Goal: Task Accomplishment & Management: Use online tool/utility

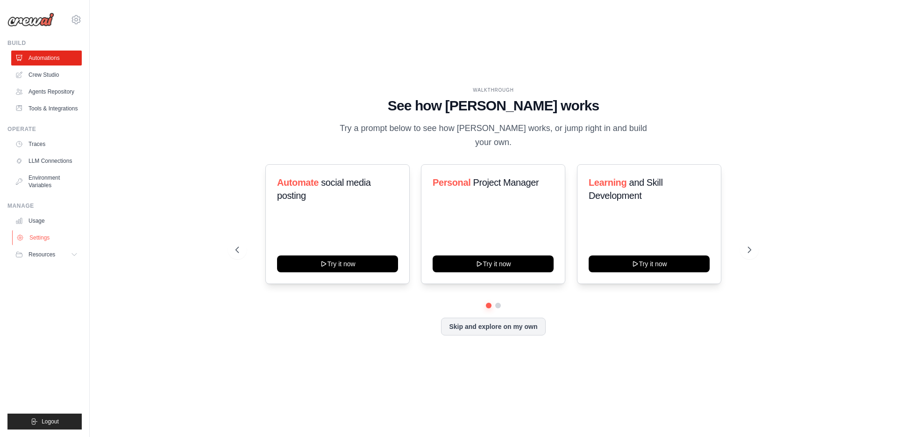
click at [39, 236] on link "Settings" at bounding box center [47, 237] width 71 height 15
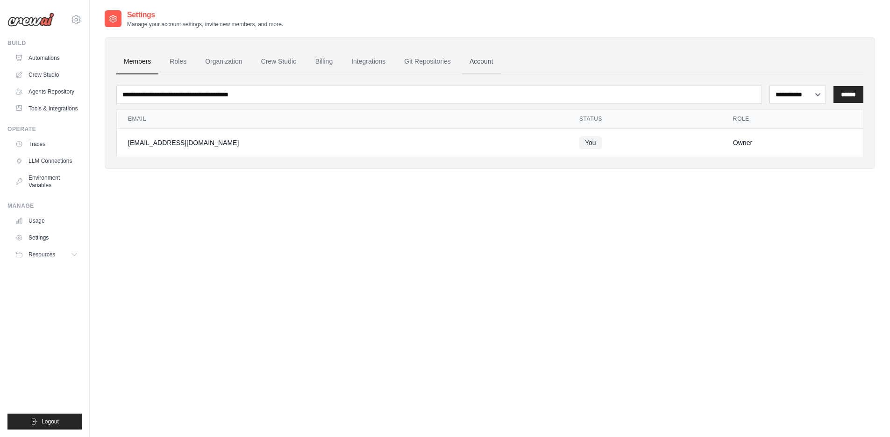
click at [482, 58] on link "Account" at bounding box center [481, 61] width 39 height 25
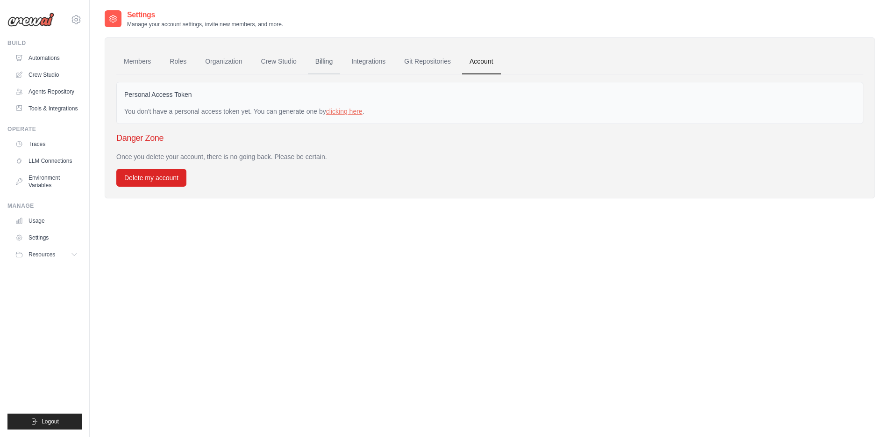
click at [320, 62] on link "Billing" at bounding box center [324, 61] width 32 height 25
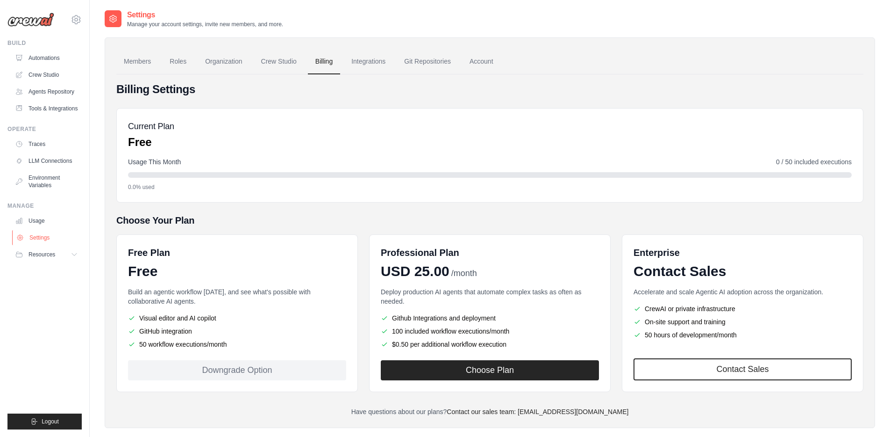
click at [34, 237] on link "Settings" at bounding box center [47, 237] width 71 height 15
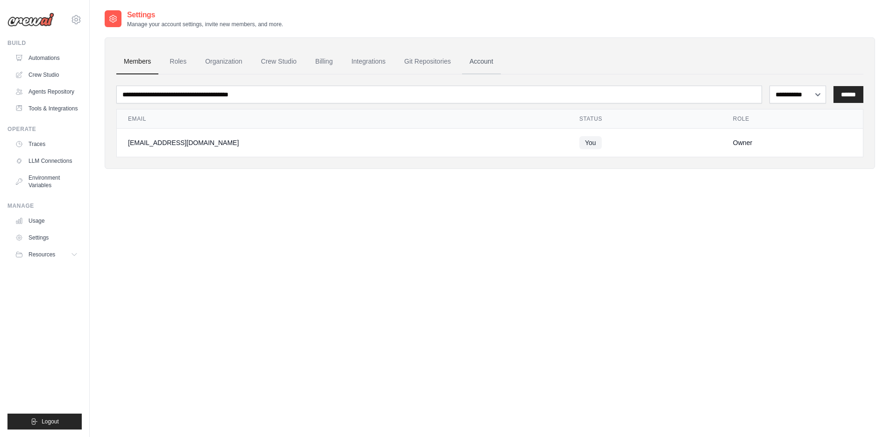
click at [488, 61] on link "Account" at bounding box center [481, 61] width 39 height 25
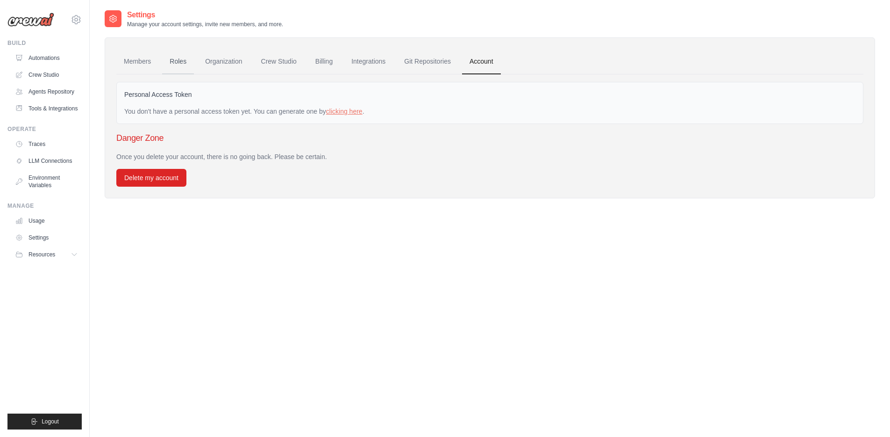
click at [182, 59] on link "Roles" at bounding box center [178, 61] width 32 height 25
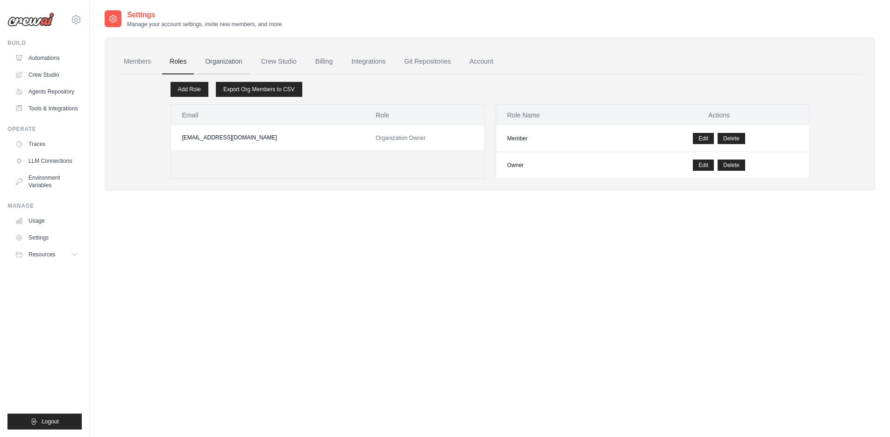
click at [218, 61] on link "Organization" at bounding box center [224, 61] width 52 height 25
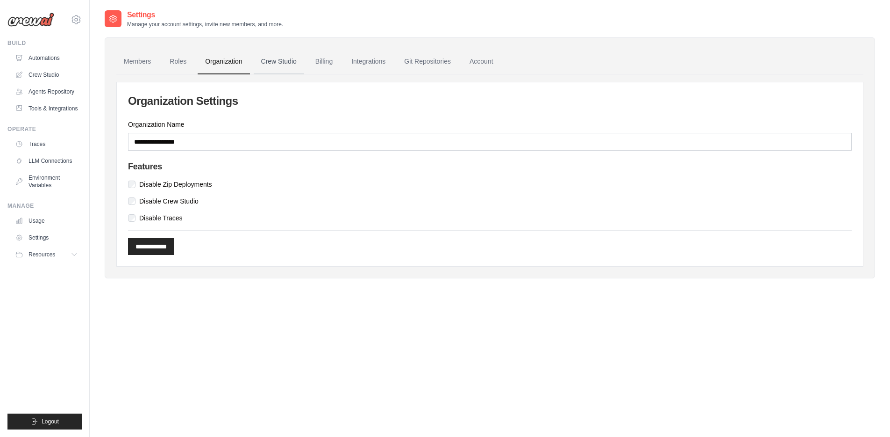
click at [272, 62] on link "Crew Studio" at bounding box center [279, 61] width 50 height 25
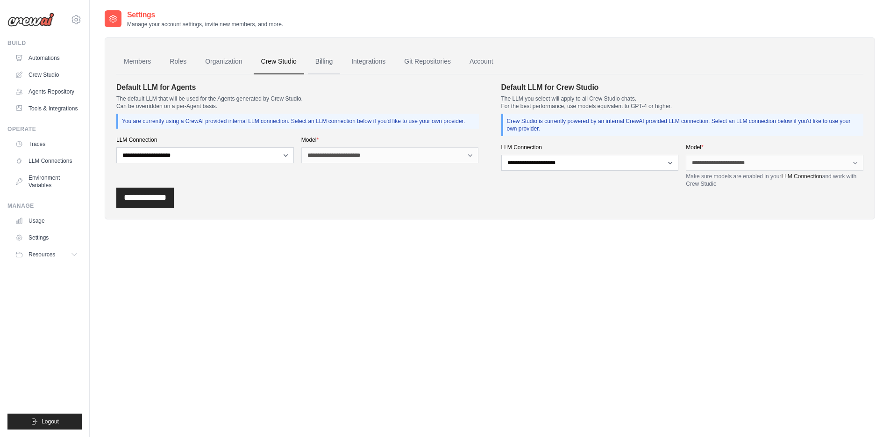
click at [321, 63] on link "Billing" at bounding box center [324, 61] width 32 height 25
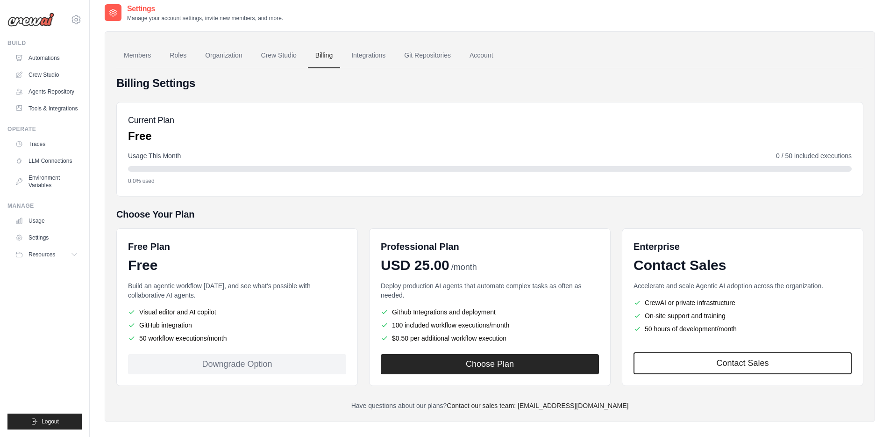
scroll to position [15, 0]
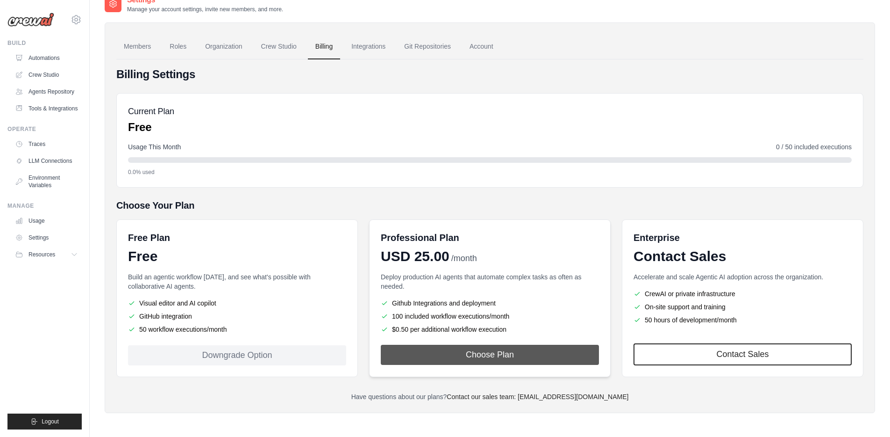
click at [485, 358] on button "Choose Plan" at bounding box center [490, 354] width 218 height 20
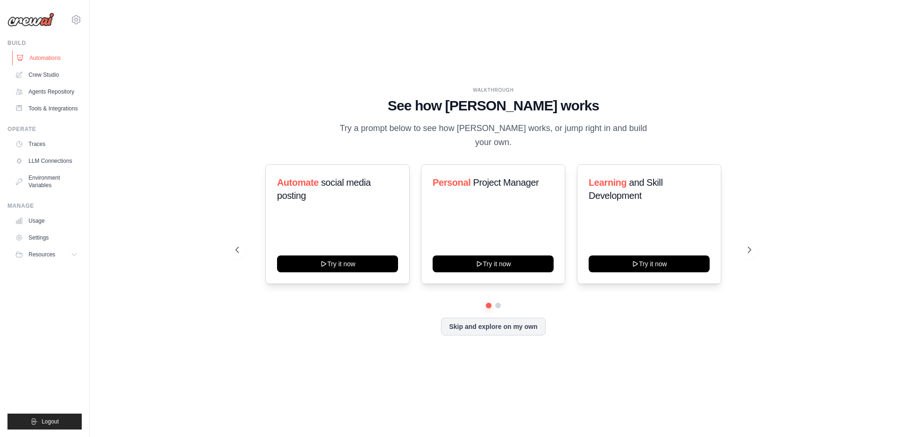
click at [33, 55] on link "Automations" at bounding box center [47, 57] width 71 height 15
click at [40, 77] on link "Crew Studio" at bounding box center [47, 74] width 71 height 15
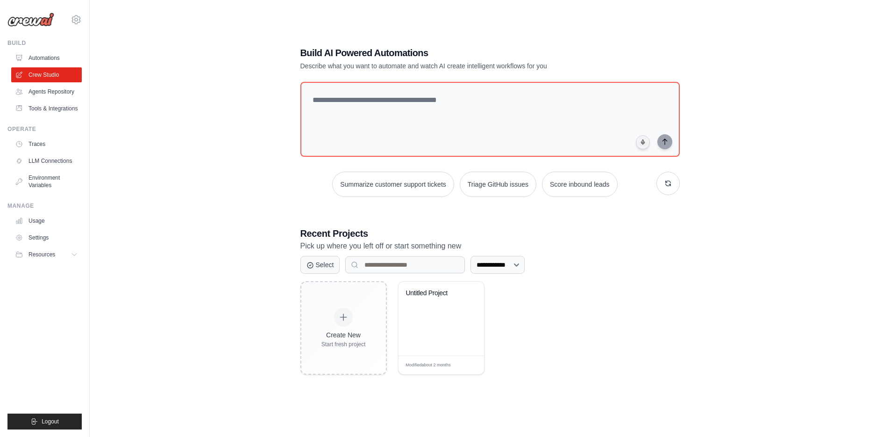
scroll to position [19, 0]
click at [359, 109] on textarea at bounding box center [489, 118] width 383 height 76
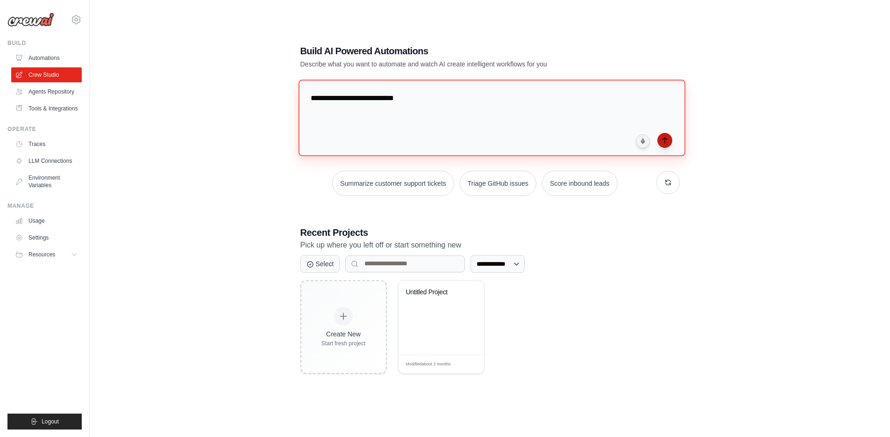
type textarea "**********"
click at [670, 139] on button "submit" at bounding box center [665, 140] width 15 height 15
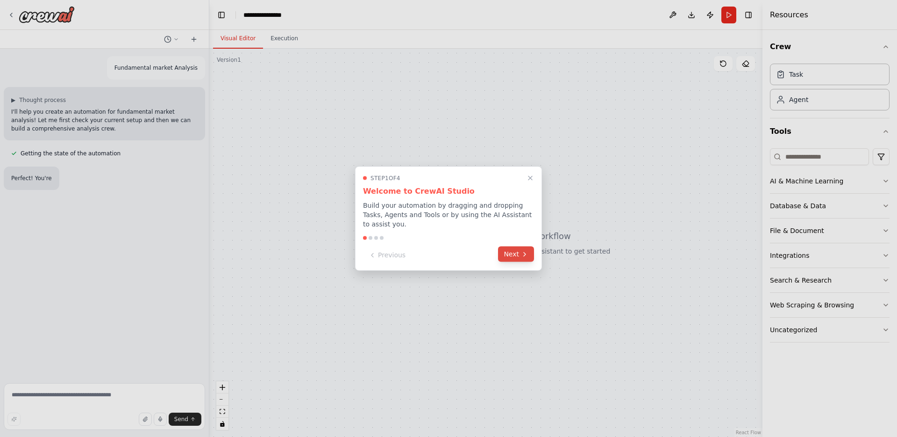
click at [517, 252] on button "Next" at bounding box center [516, 253] width 36 height 15
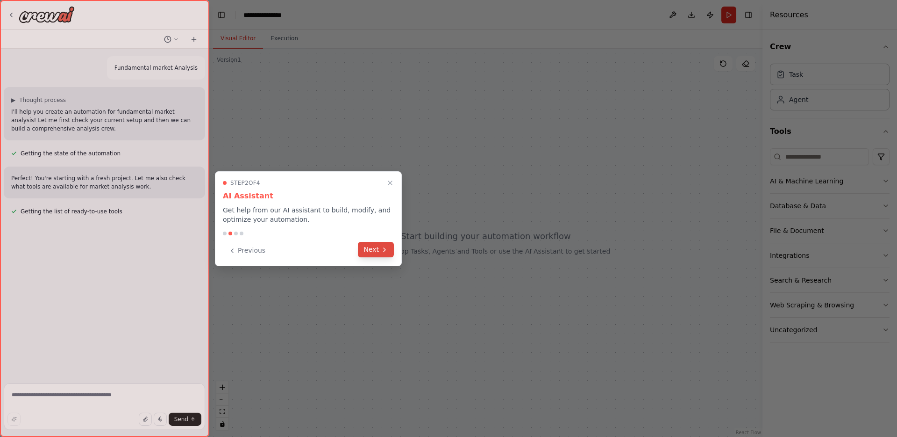
click at [384, 252] on icon at bounding box center [384, 249] width 7 height 7
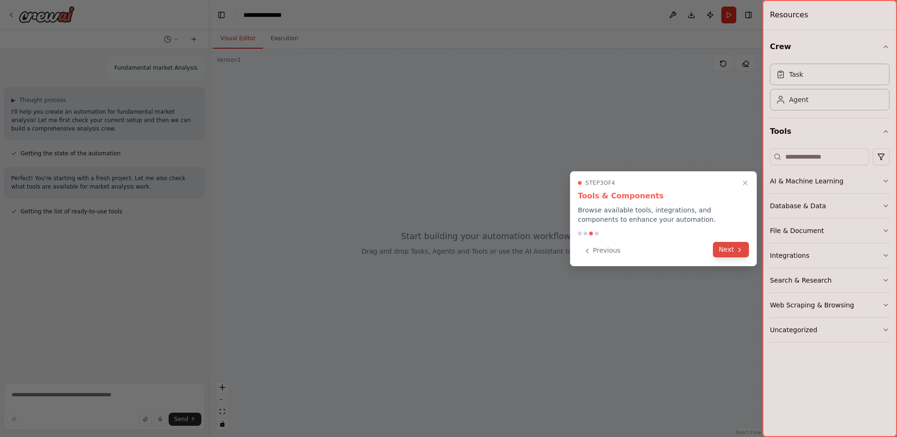
click at [733, 251] on button "Next" at bounding box center [731, 249] width 36 height 15
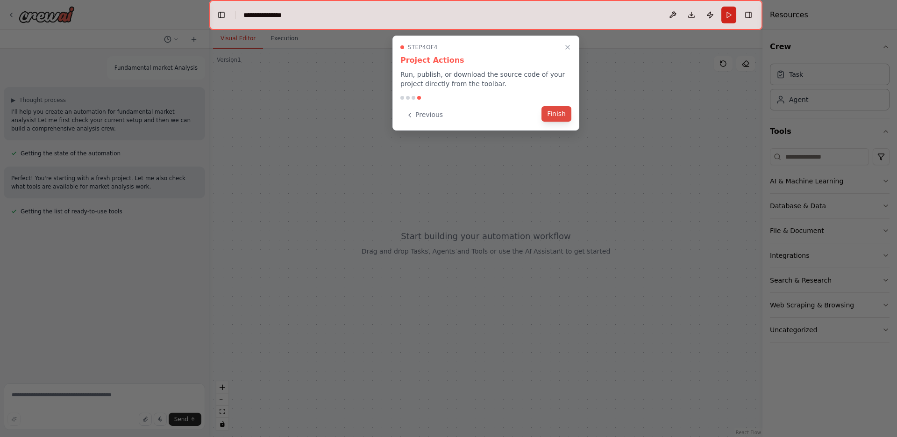
click at [556, 115] on button "Finish" at bounding box center [557, 113] width 30 height 15
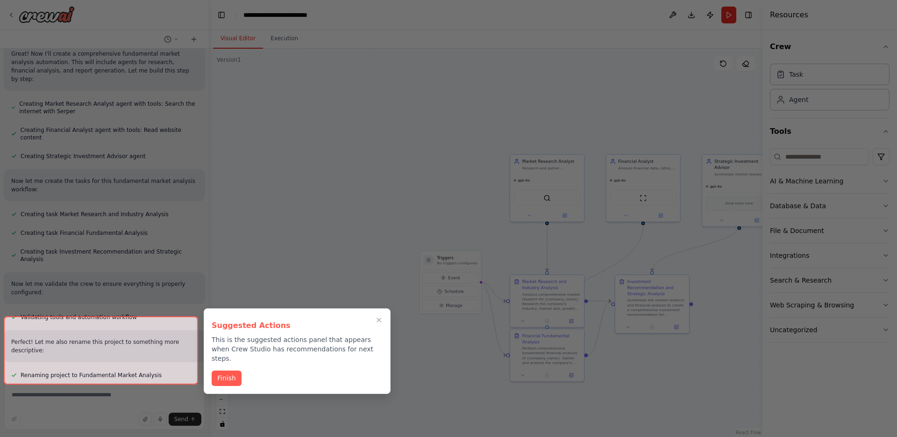
scroll to position [258, 0]
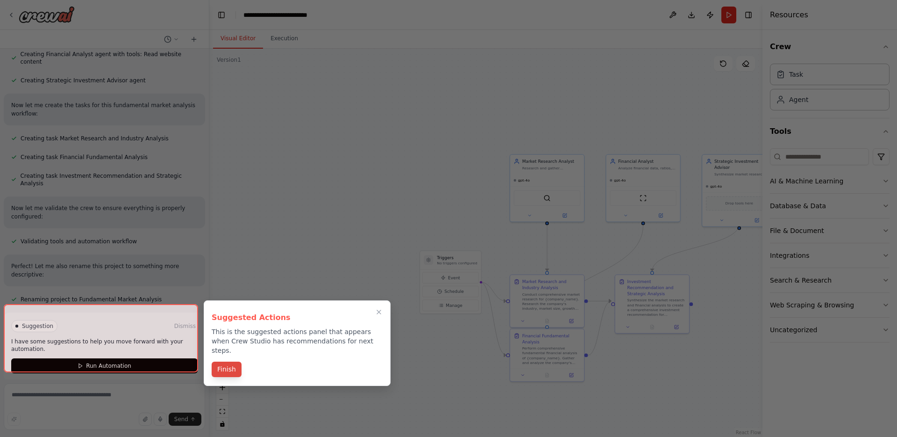
click at [227, 361] on button "Finish" at bounding box center [227, 368] width 30 height 15
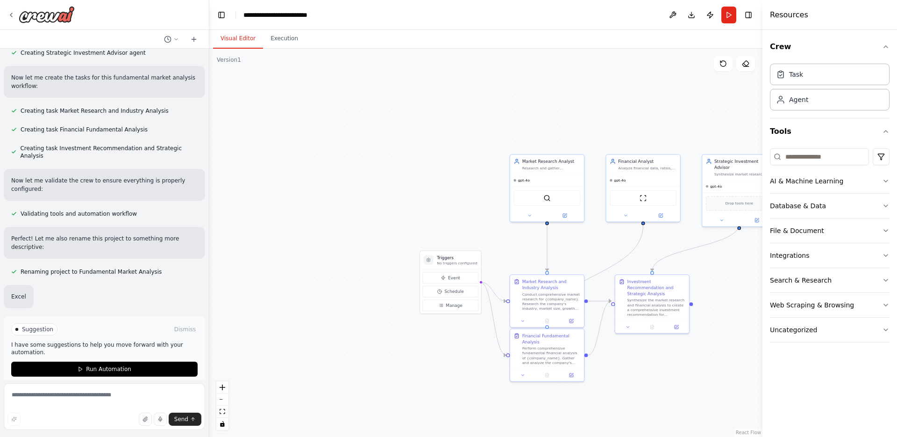
click at [146, 357] on div "Suggestion Dismiss I have some suggestions to help you move forward with your a…" at bounding box center [104, 349] width 186 height 53
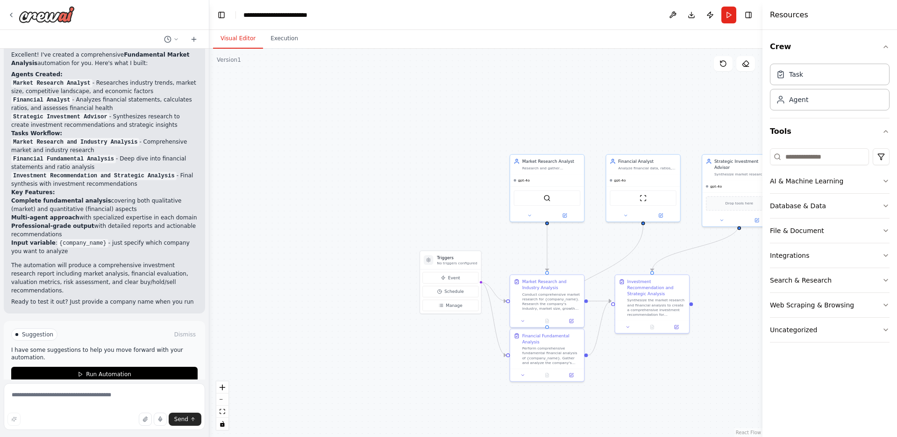
scroll to position [536, 0]
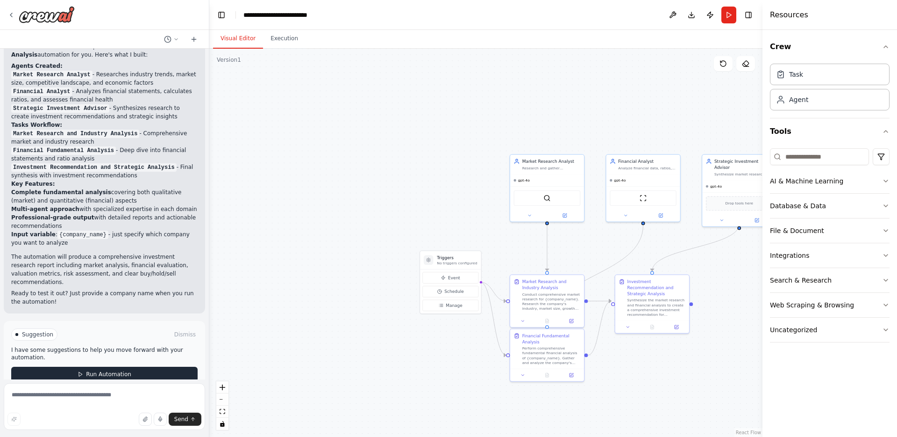
click at [129, 366] on button "Run Automation" at bounding box center [104, 373] width 186 height 15
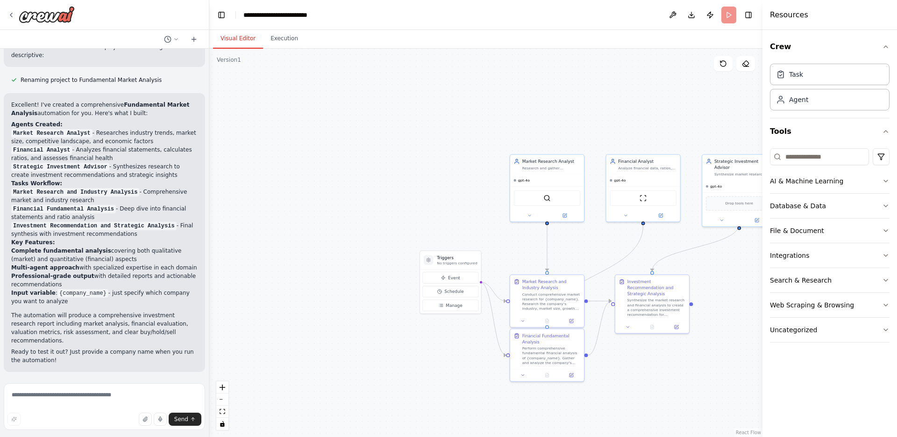
scroll to position [460, 0]
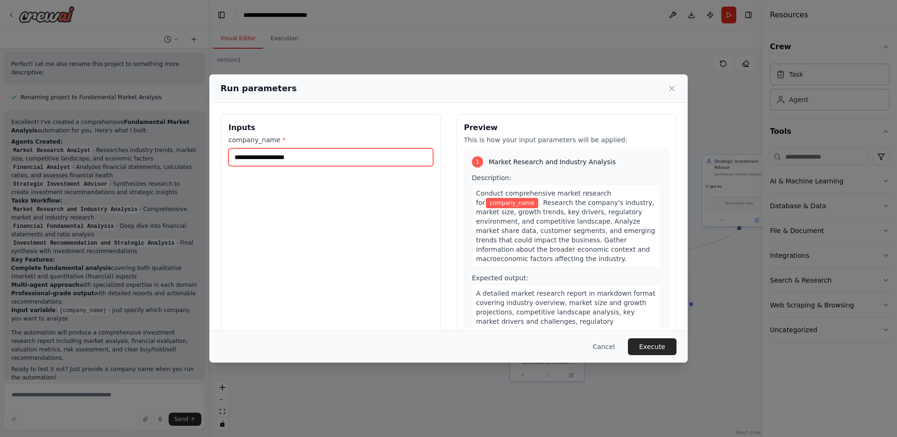
click at [317, 155] on input "company_name *" at bounding box center [331, 157] width 205 height 18
type input "******"
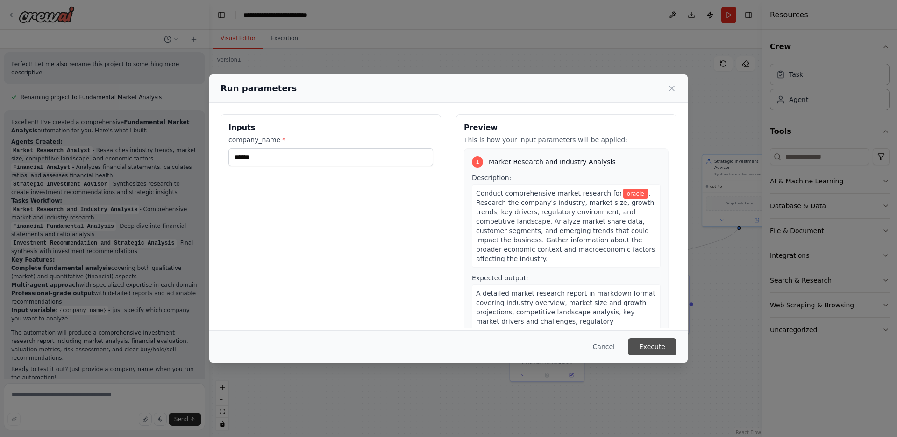
click at [650, 343] on button "Execute" at bounding box center [652, 346] width 49 height 17
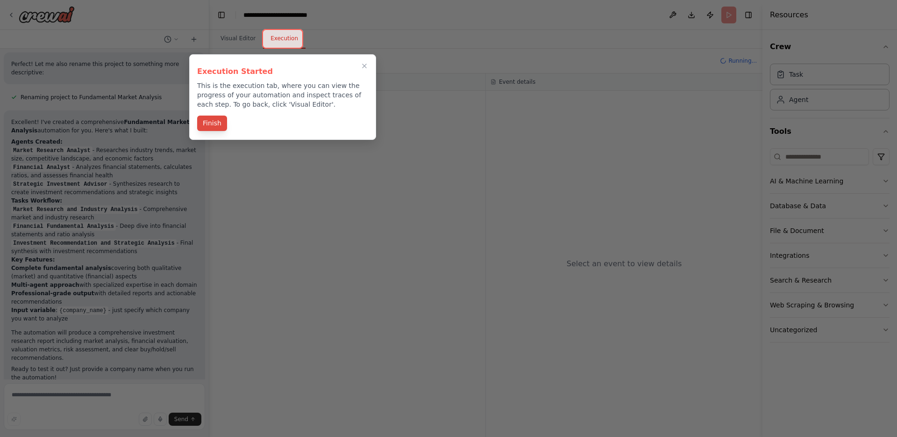
click at [214, 123] on button "Finish" at bounding box center [212, 122] width 30 height 15
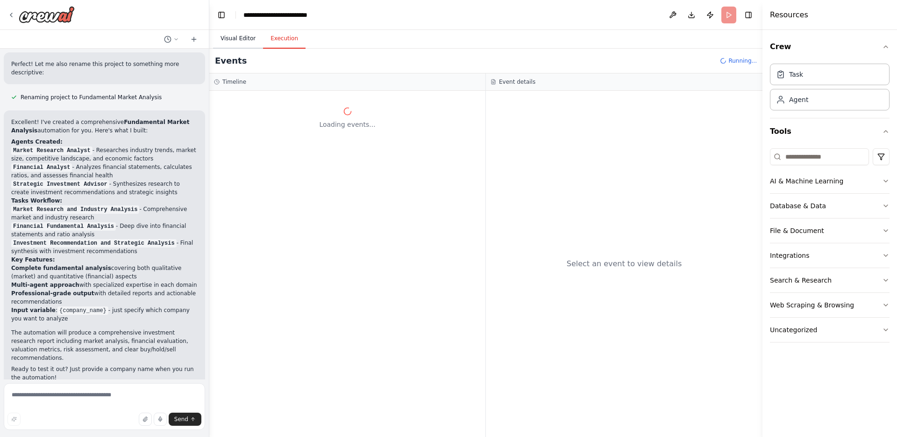
click at [235, 39] on button "Visual Editor" at bounding box center [238, 39] width 50 height 20
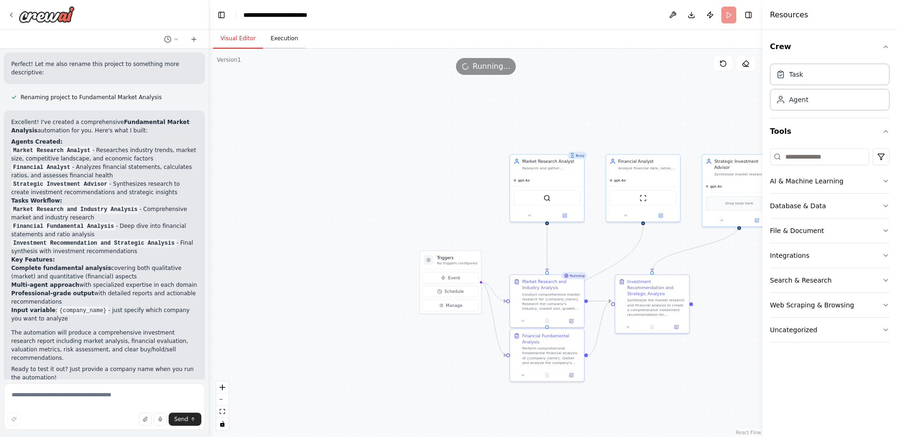
click at [289, 36] on button "Execution" at bounding box center [284, 39] width 43 height 20
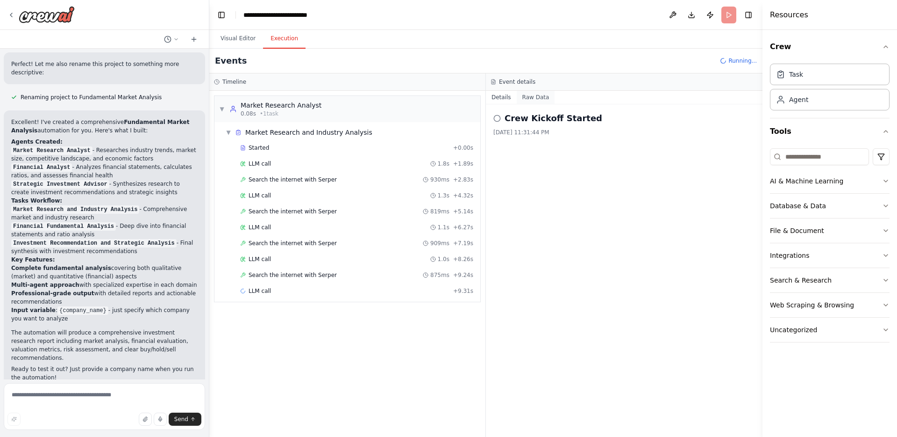
click at [539, 100] on button "Raw Data" at bounding box center [536, 97] width 38 height 13
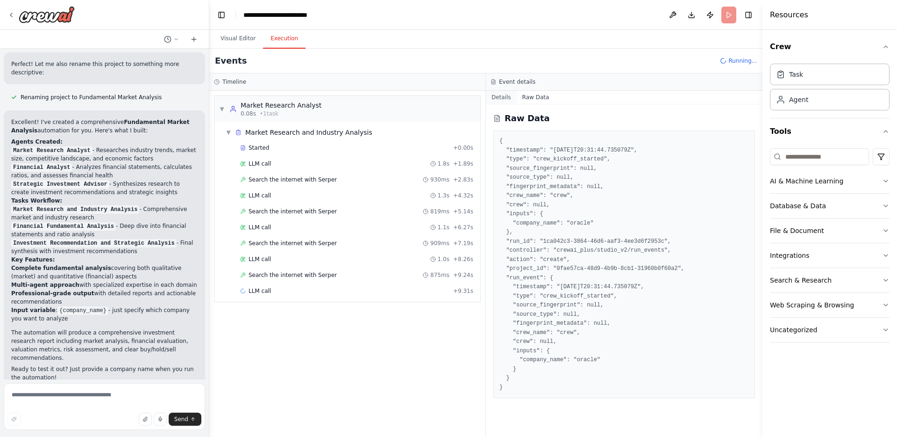
click at [501, 97] on button "Details" at bounding box center [501, 97] width 31 height 13
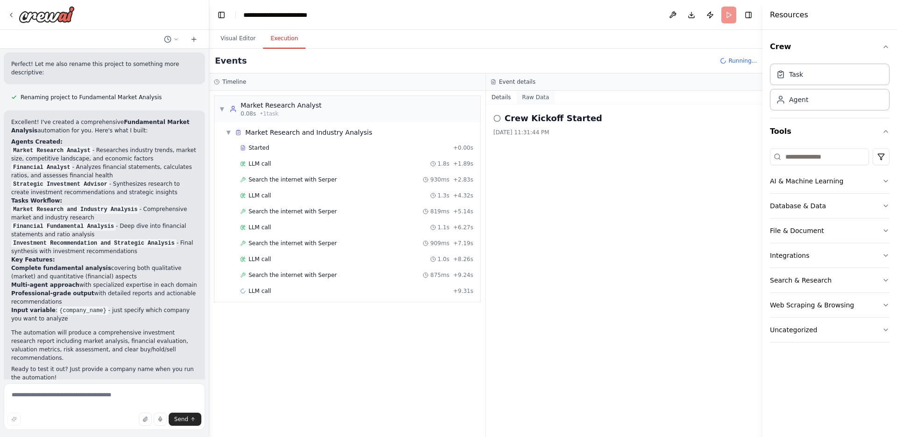
click at [537, 100] on button "Raw Data" at bounding box center [536, 97] width 38 height 13
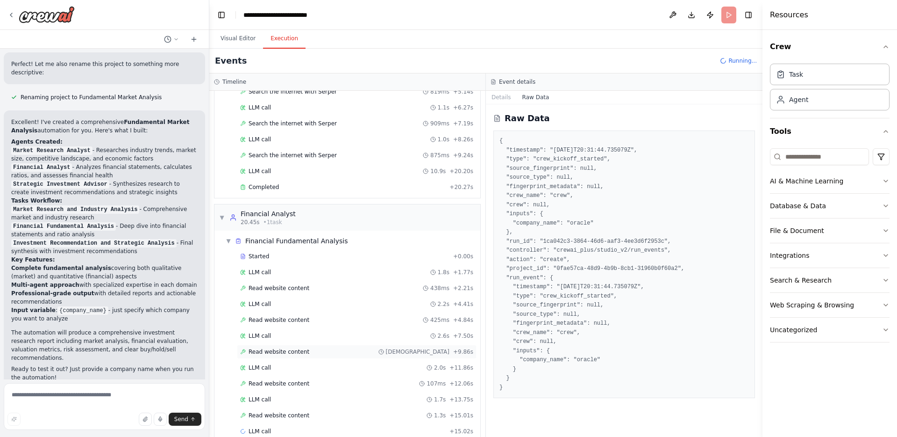
scroll to position [136, 0]
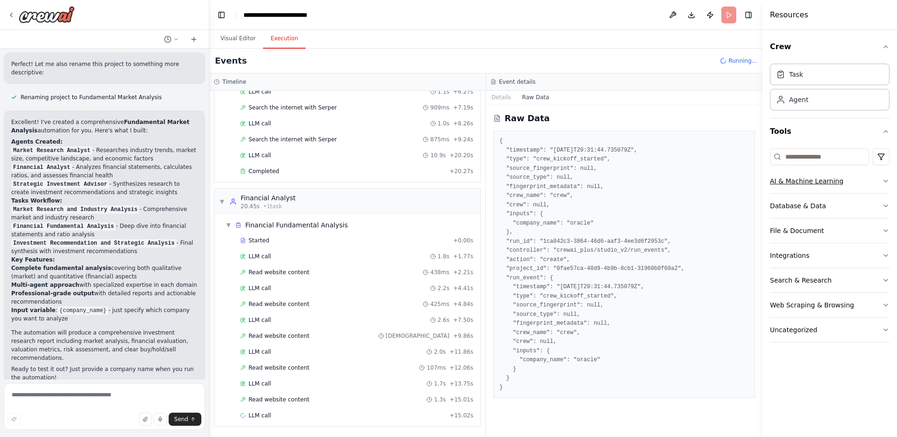
click at [887, 180] on icon "button" at bounding box center [885, 180] width 7 height 7
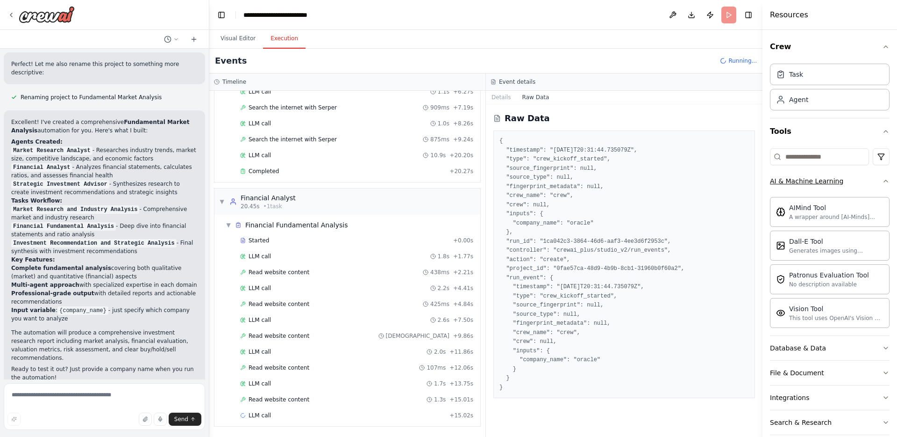
click at [882, 179] on icon "button" at bounding box center [885, 180] width 7 height 7
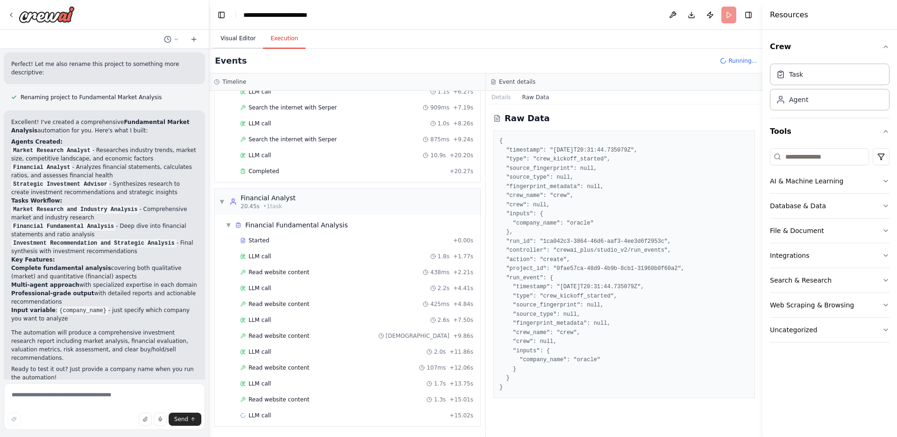
click at [228, 36] on button "Visual Editor" at bounding box center [238, 39] width 50 height 20
click at [283, 36] on button "Execution" at bounding box center [284, 39] width 43 height 20
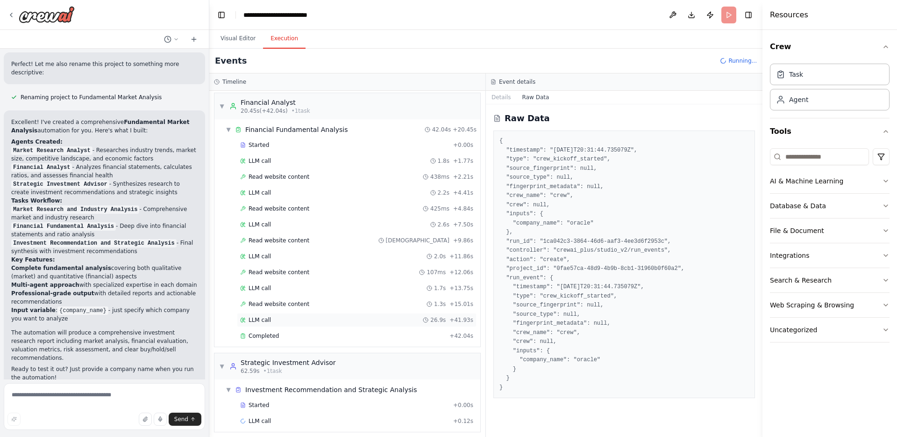
scroll to position [237, 0]
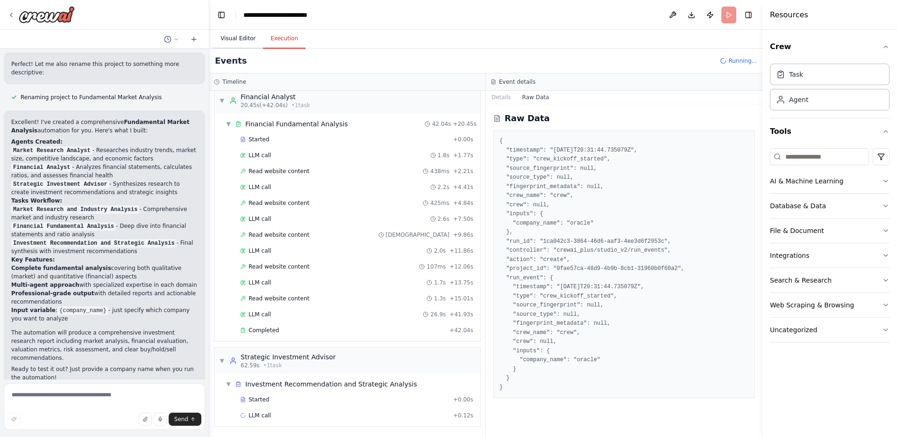
click at [232, 39] on button "Visual Editor" at bounding box center [238, 39] width 50 height 20
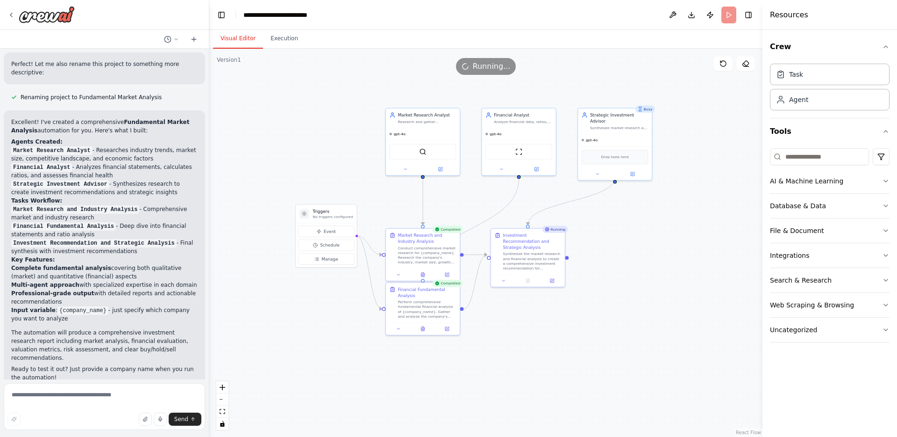
drag, startPoint x: 721, startPoint y: 283, endPoint x: 596, endPoint y: 237, distance: 132.7
click at [596, 237] on div ".deletable-edge-delete-btn { width: 20px; height: 20px; border: 0px solid #ffff…" at bounding box center [485, 243] width 553 height 388
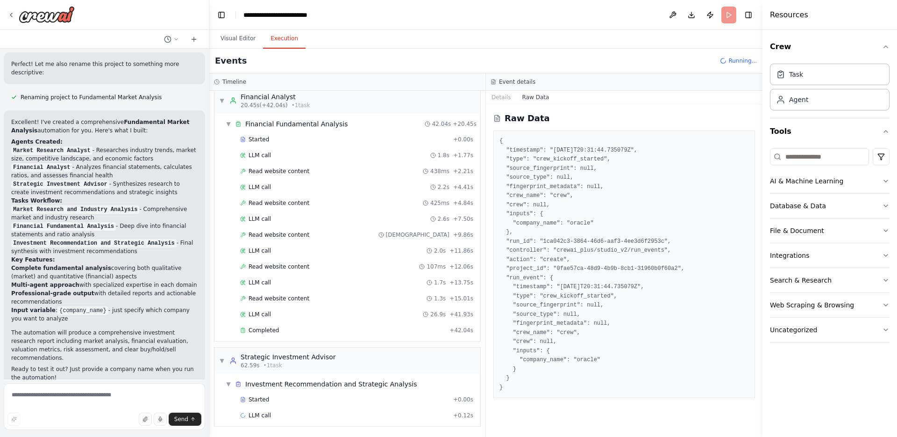
click at [293, 38] on button "Execution" at bounding box center [284, 39] width 43 height 20
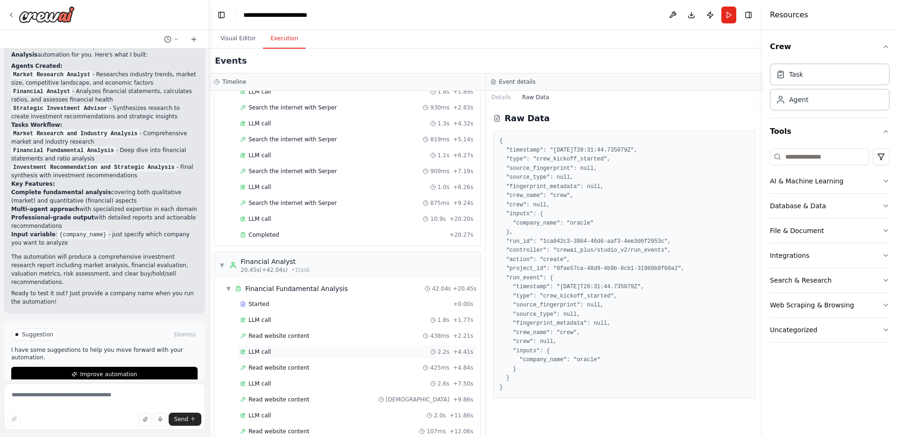
scroll to position [0, 0]
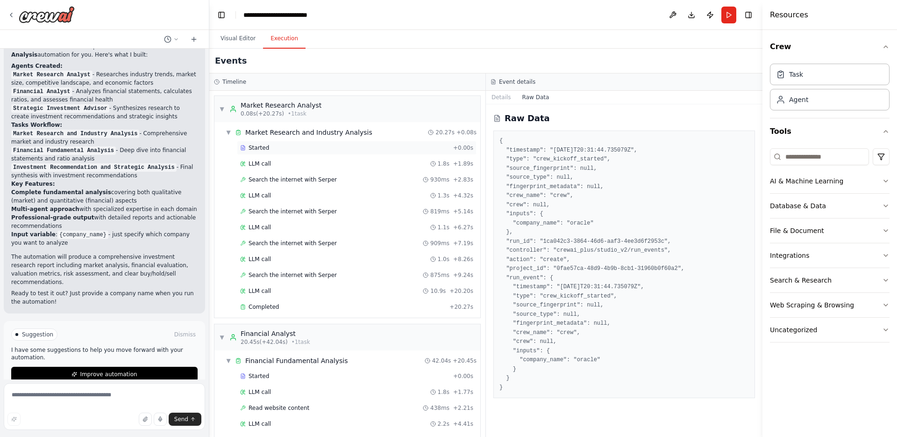
click at [262, 147] on span "Started" at bounding box center [259, 147] width 21 height 7
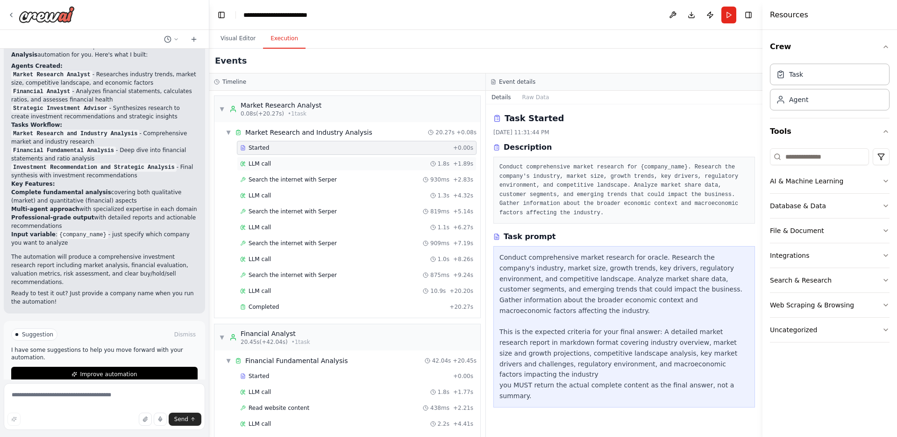
click at [264, 161] on span "LLM call" at bounding box center [260, 163] width 22 height 7
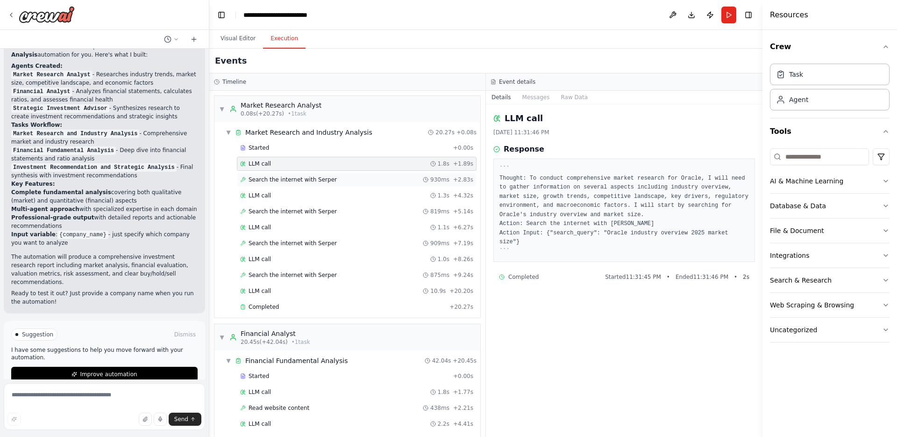
click at [278, 177] on span "Search the internet with Serper" at bounding box center [293, 179] width 88 height 7
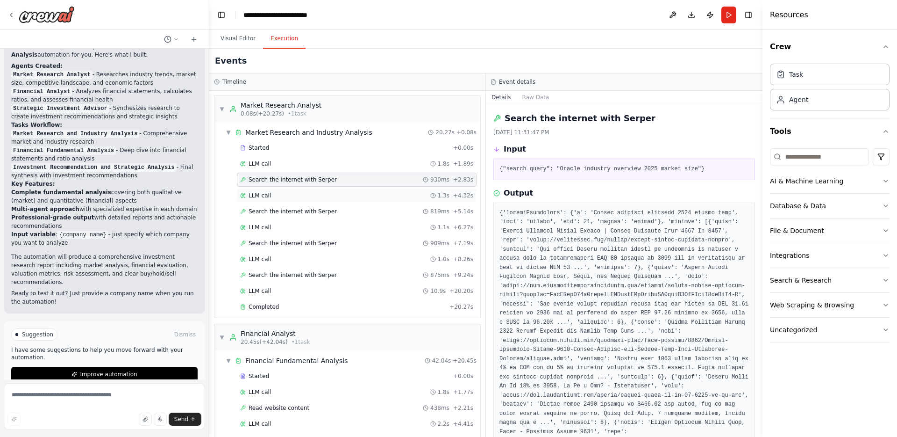
click at [285, 197] on div "LLM call 1.3s + 4.32s" at bounding box center [356, 195] width 233 height 7
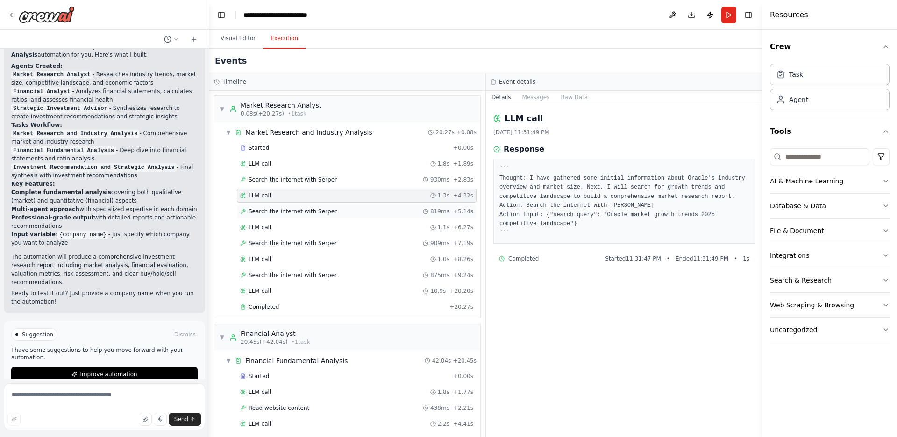
click at [334, 214] on div "Search the internet with Serper 819ms + 5.14s" at bounding box center [356, 211] width 233 height 7
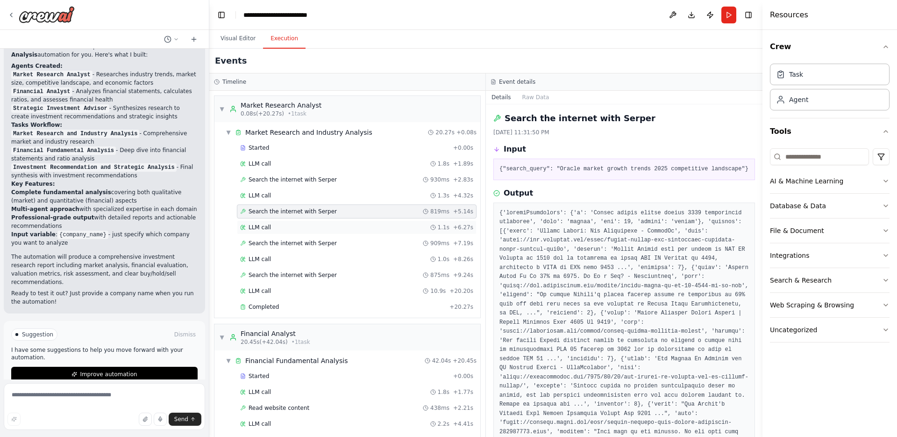
click at [331, 228] on div "LLM call 1.1s + 6.27s" at bounding box center [356, 226] width 233 height 7
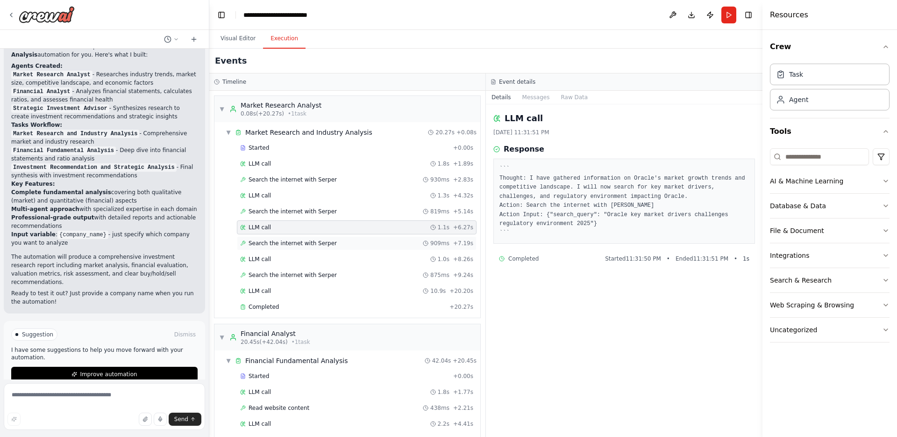
click at [317, 247] on div "Search the internet with Serper 909ms + 7.19s" at bounding box center [357, 243] width 240 height 14
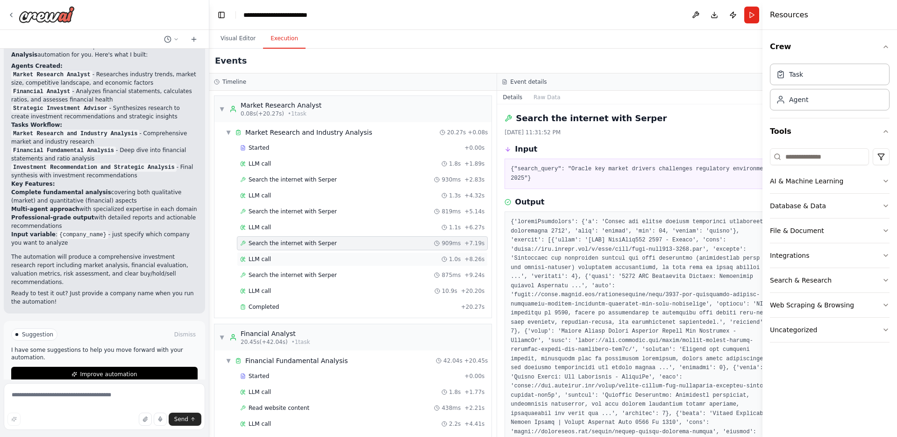
click at [282, 259] on div "LLM call 1.0s + 8.26s" at bounding box center [362, 258] width 244 height 7
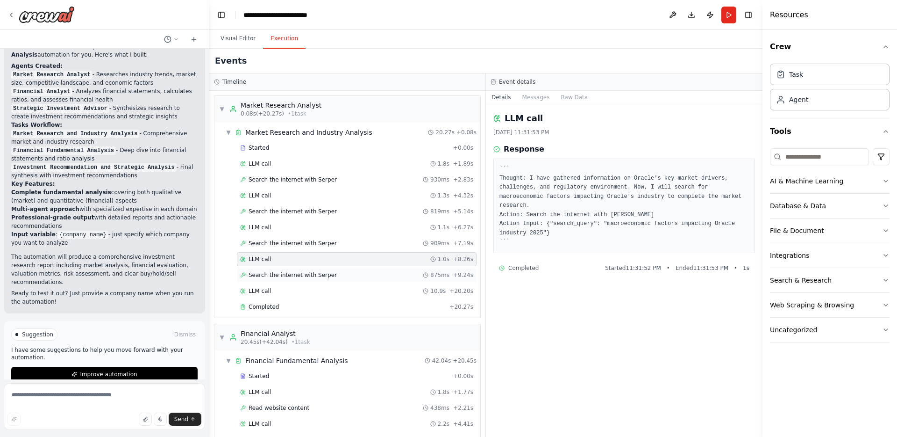
click at [303, 276] on span "Search the internet with Serper" at bounding box center [293, 274] width 88 height 7
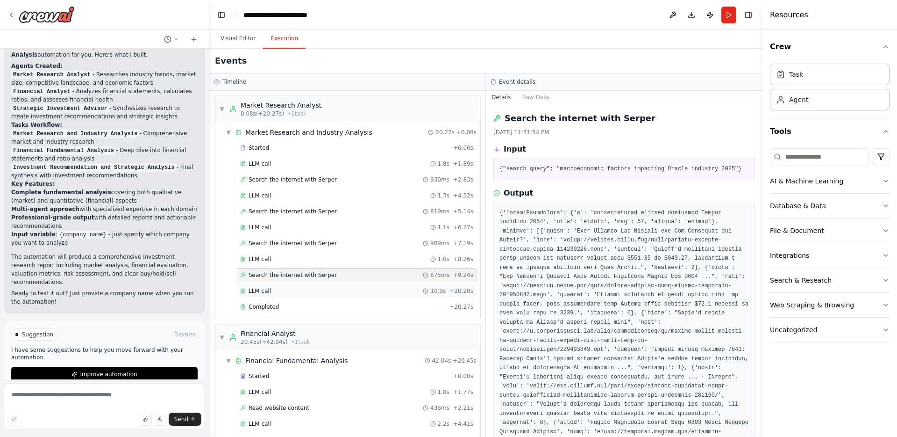
click at [289, 291] on div "LLM call 10.9s + 20.20s" at bounding box center [356, 290] width 233 height 7
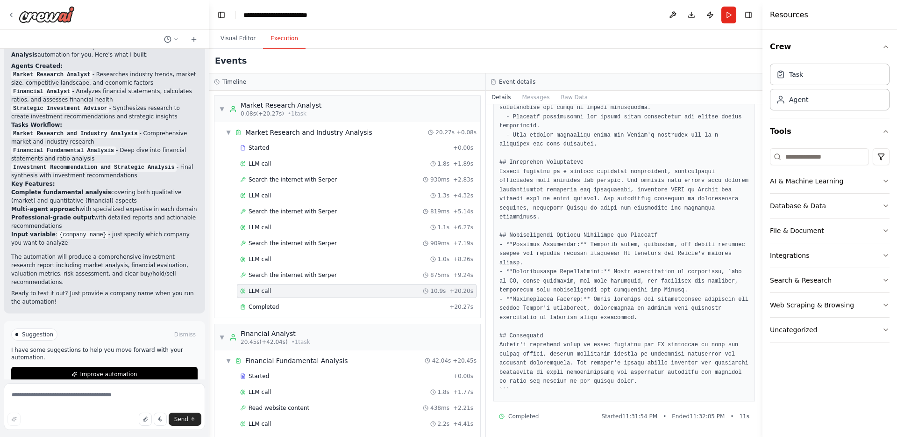
scroll to position [490, 0]
click at [317, 309] on div "Completed" at bounding box center [343, 306] width 206 height 7
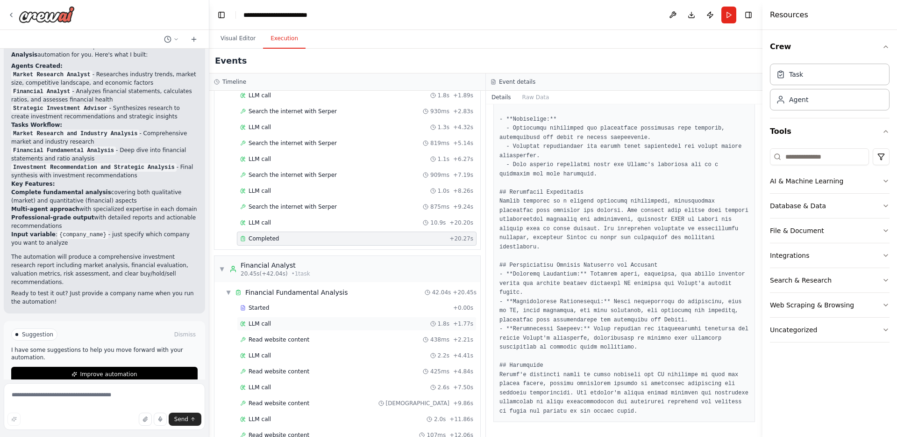
scroll to position [78, 0]
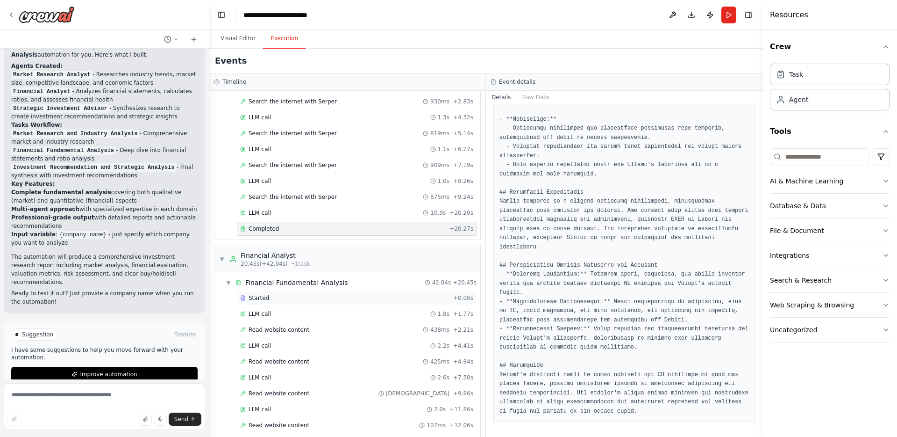
click at [288, 296] on div "Started" at bounding box center [344, 297] width 209 height 7
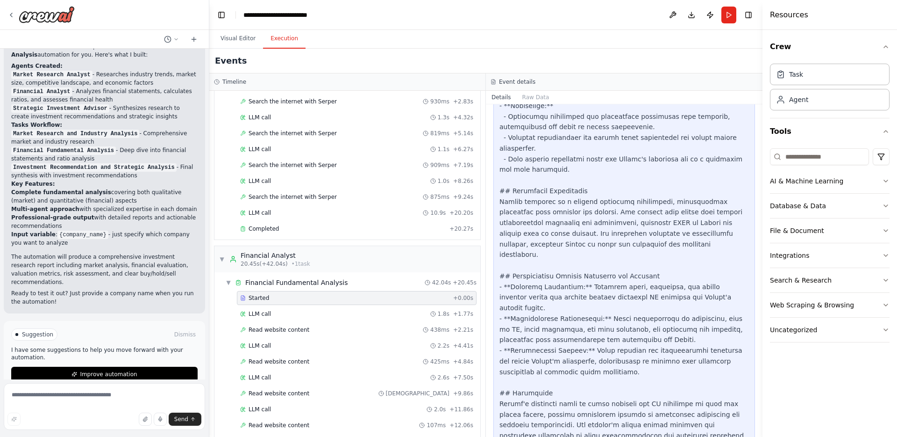
scroll to position [729, 0]
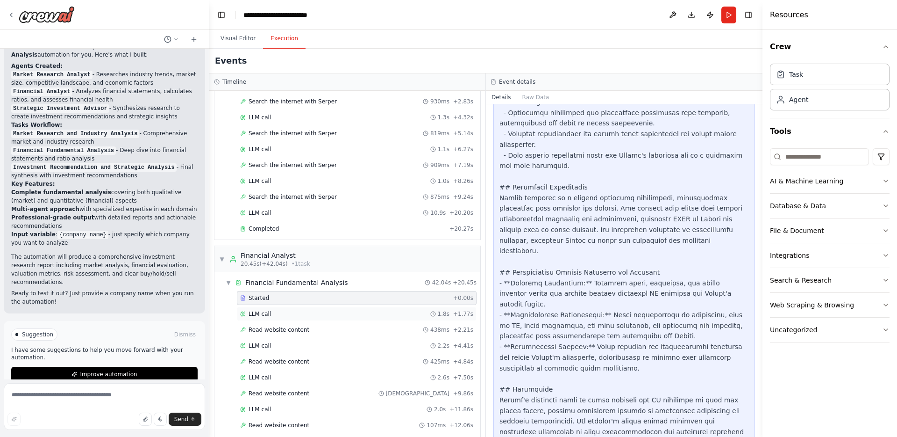
click at [315, 316] on div "LLM call 1.8s + 1.77s" at bounding box center [356, 313] width 233 height 7
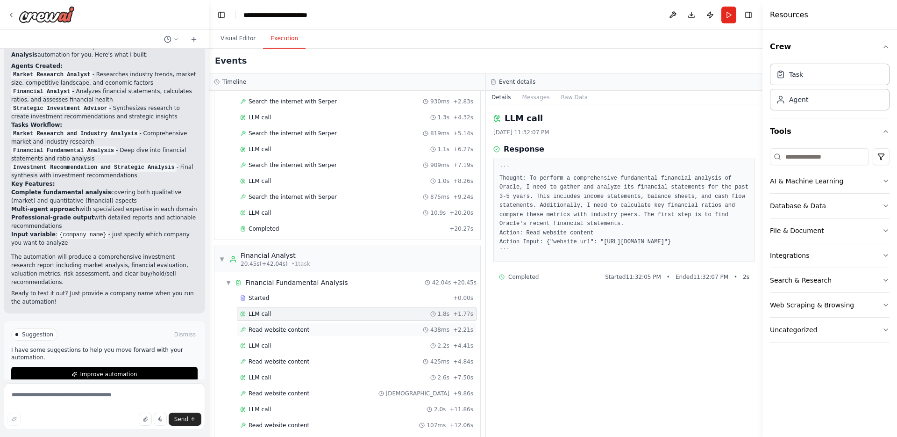
click at [329, 330] on div "Read website content 438ms + 2.21s" at bounding box center [356, 329] width 233 height 7
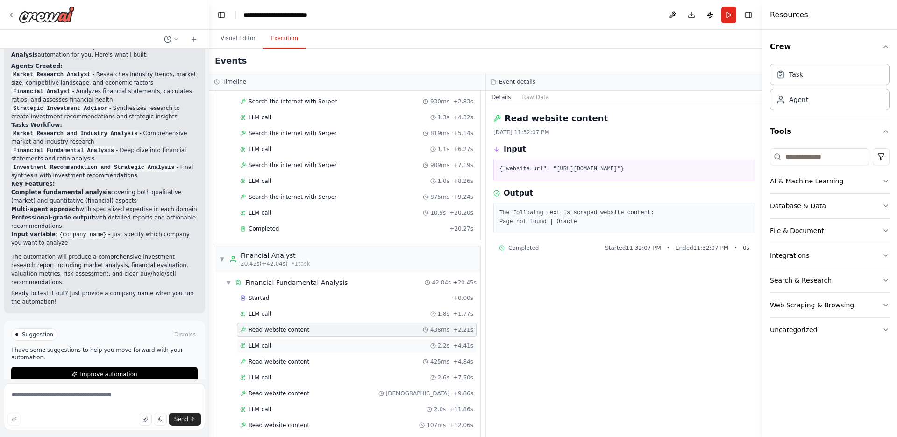
click at [277, 343] on div "LLM call 2.2s + 4.41s" at bounding box center [356, 345] width 233 height 7
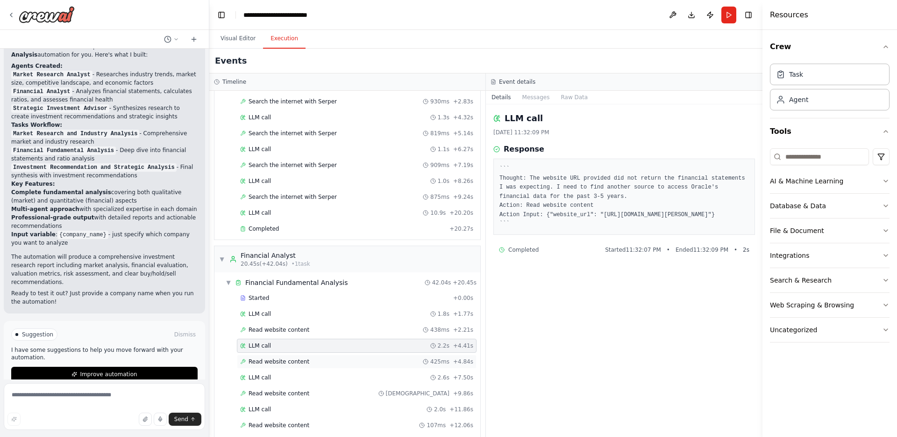
click at [324, 364] on div "Read website content 425ms + 4.84s" at bounding box center [356, 361] width 233 height 7
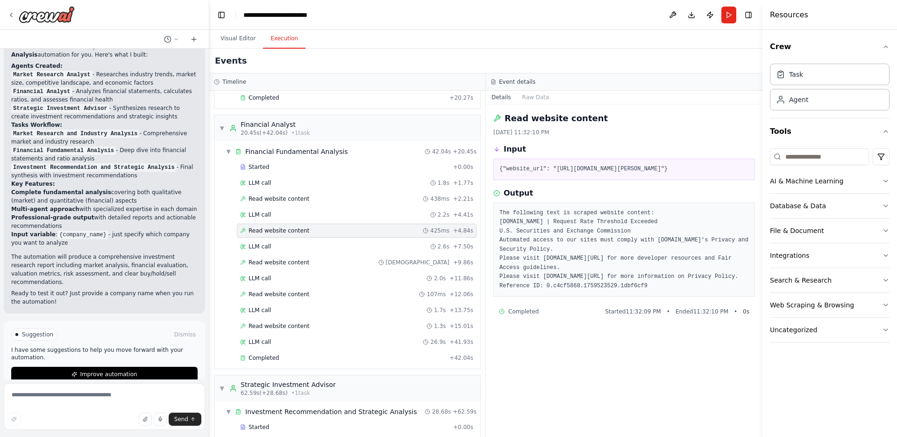
scroll to position [222, 0]
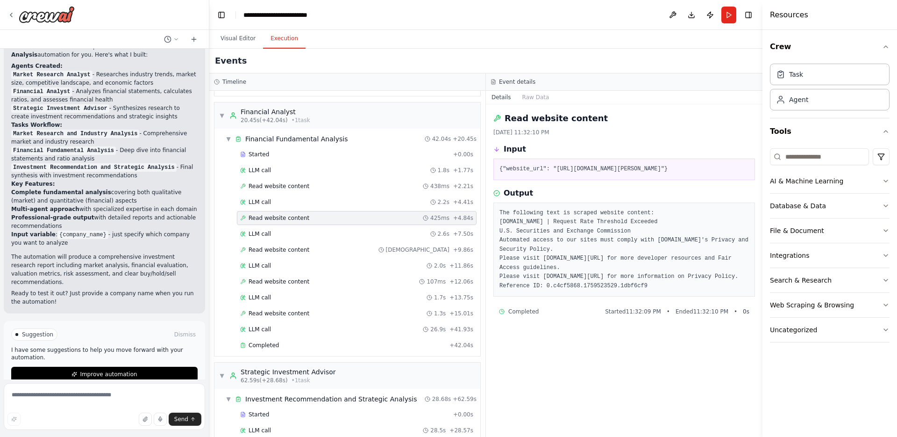
click at [344, 242] on div "Started + 0.00s LLM call 1.8s + 1.77s Read website content 438ms + 2.21s LLM ca…" at bounding box center [351, 250] width 258 height 207
click at [348, 237] on div "LLM call 2.6s + 7.50s" at bounding box center [357, 234] width 240 height 14
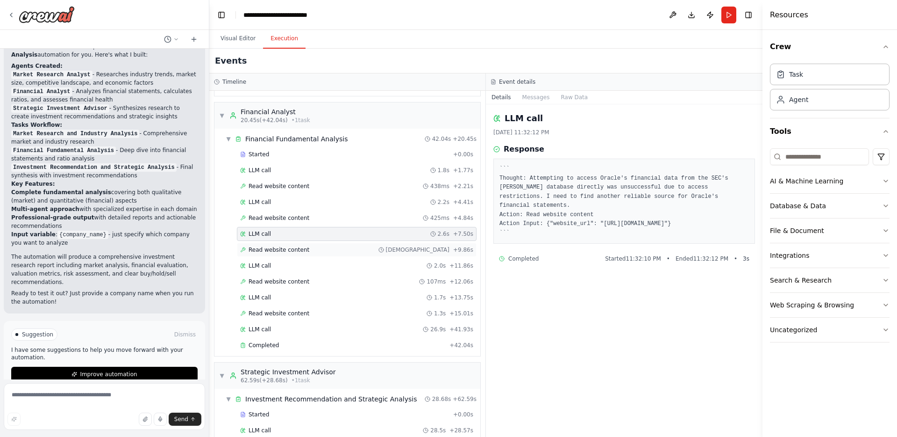
click at [313, 247] on div "Read website content 928ms + 9.86s" at bounding box center [356, 249] width 233 height 7
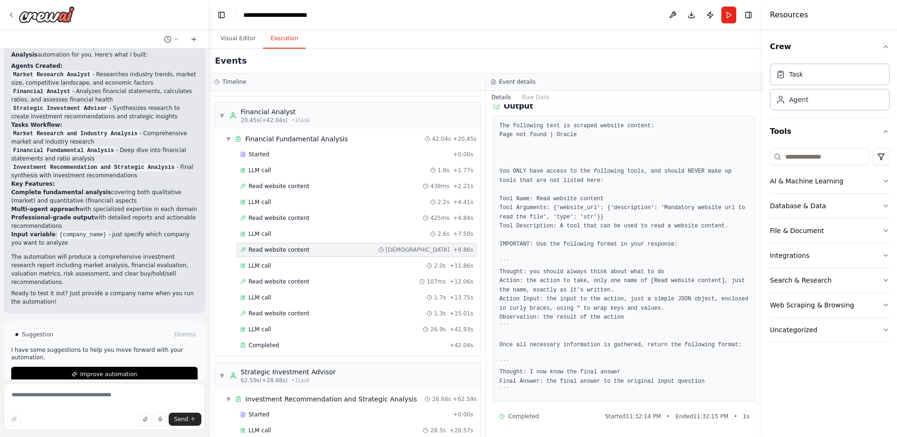
scroll to position [105, 0]
click at [296, 265] on div "LLM call 2.0s + 11.86s" at bounding box center [356, 265] width 233 height 7
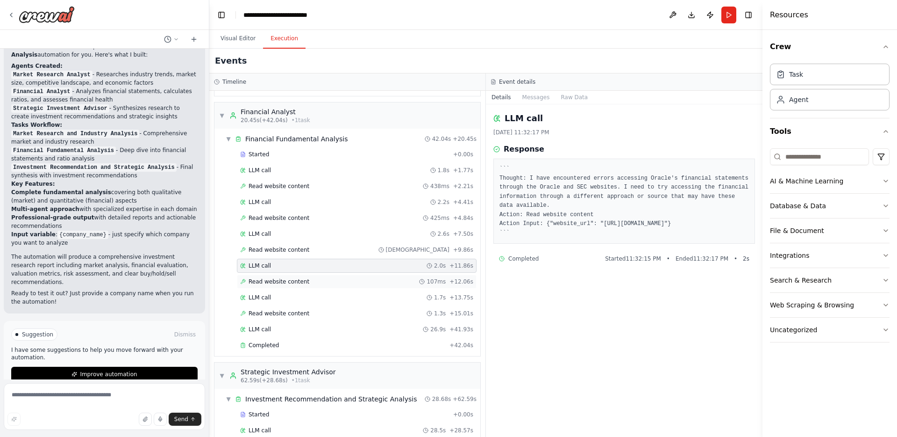
click at [312, 284] on div "Read website content 107ms + 12.06s" at bounding box center [356, 281] width 233 height 7
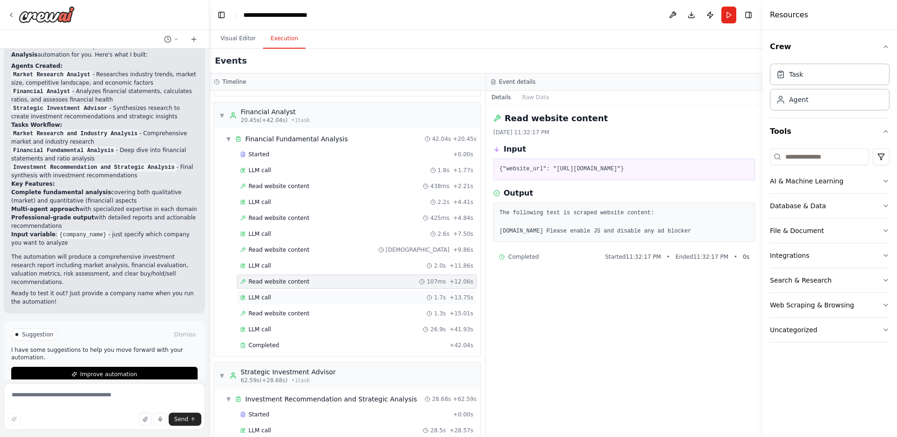
click at [288, 298] on div "LLM call 1.7s + 13.75s" at bounding box center [356, 297] width 233 height 7
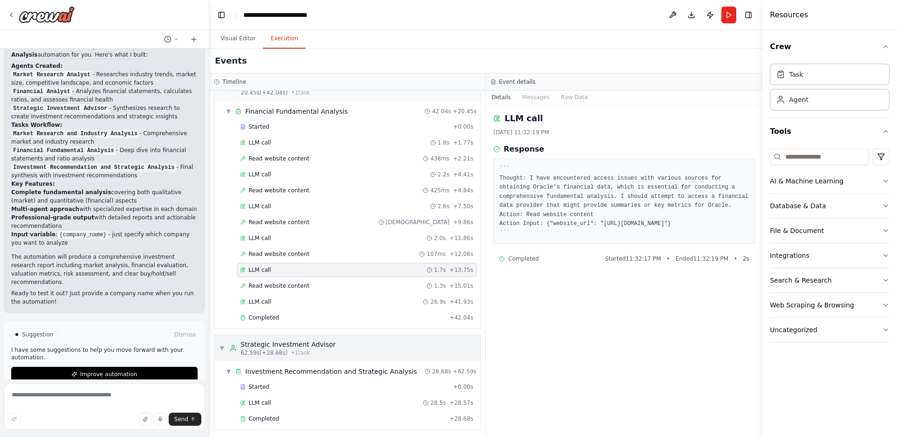
scroll to position [252, 0]
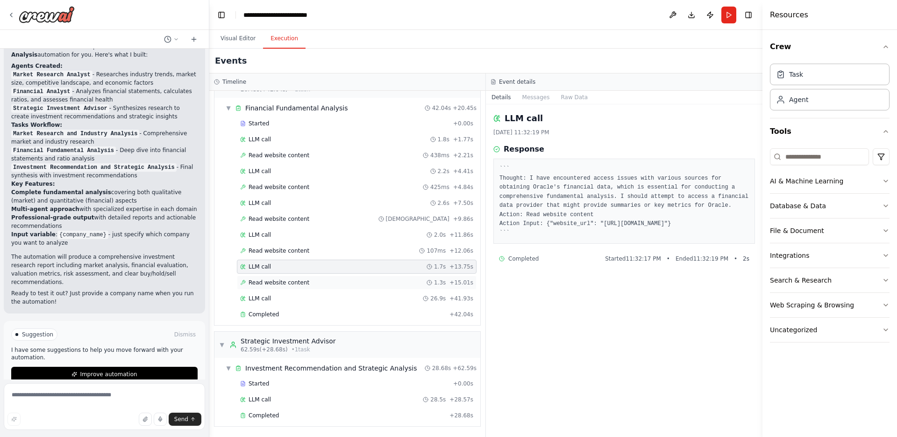
click at [274, 279] on span "Read website content" at bounding box center [279, 282] width 61 height 7
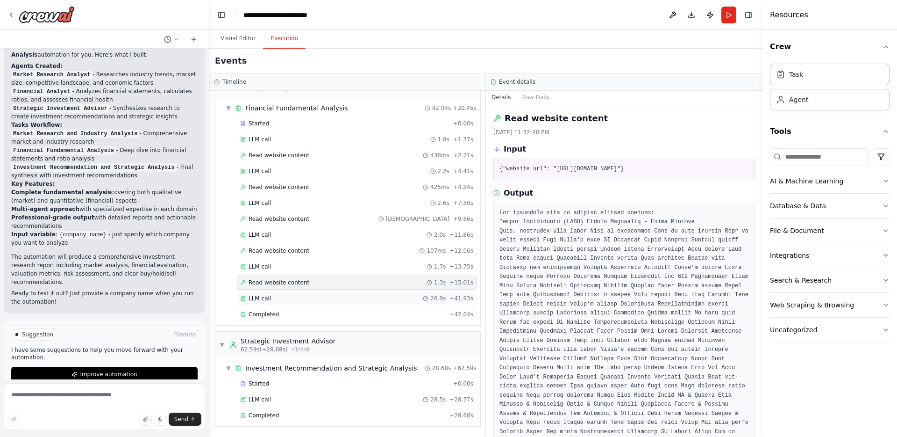
click at [268, 301] on span "LLM call" at bounding box center [260, 297] width 22 height 7
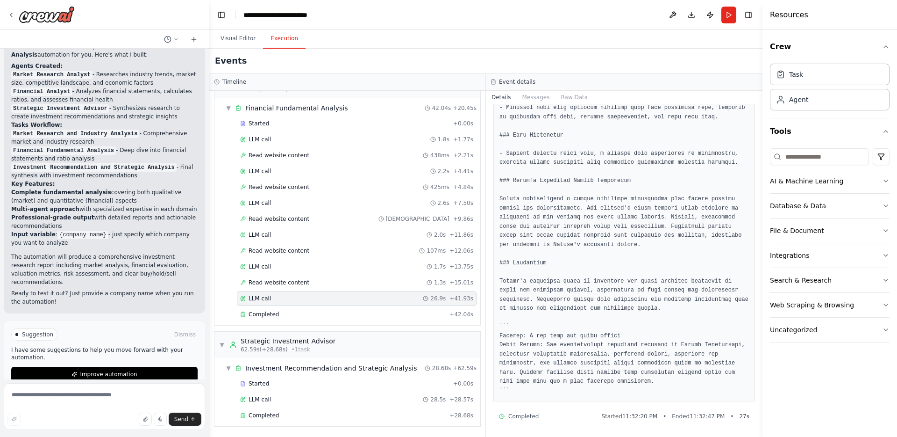
scroll to position [909, 0]
click at [298, 316] on div "Completed" at bounding box center [343, 313] width 206 height 7
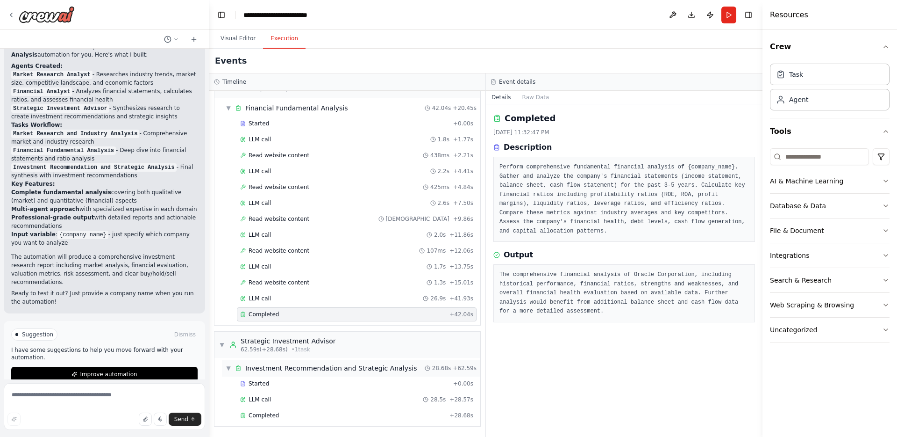
click at [299, 366] on span "Investment Recommendation and Strategic Analysis" at bounding box center [331, 367] width 172 height 9
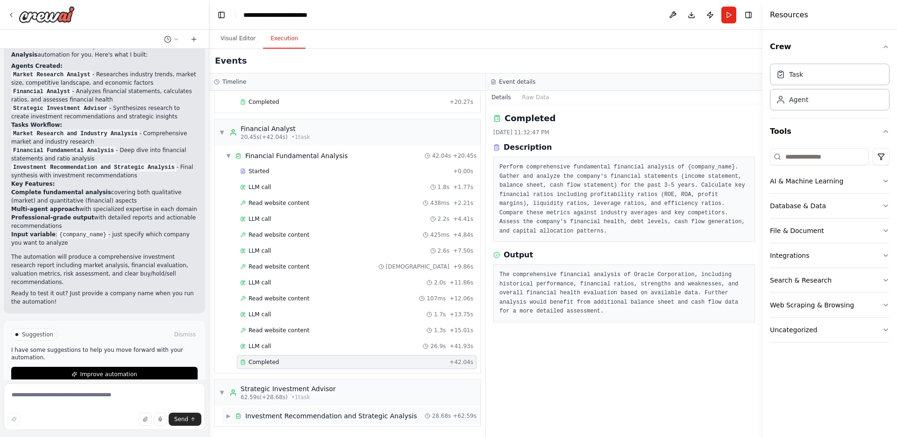
scroll to position [205, 0]
click at [287, 412] on span "Investment Recommendation and Strategic Analysis" at bounding box center [331, 415] width 172 height 9
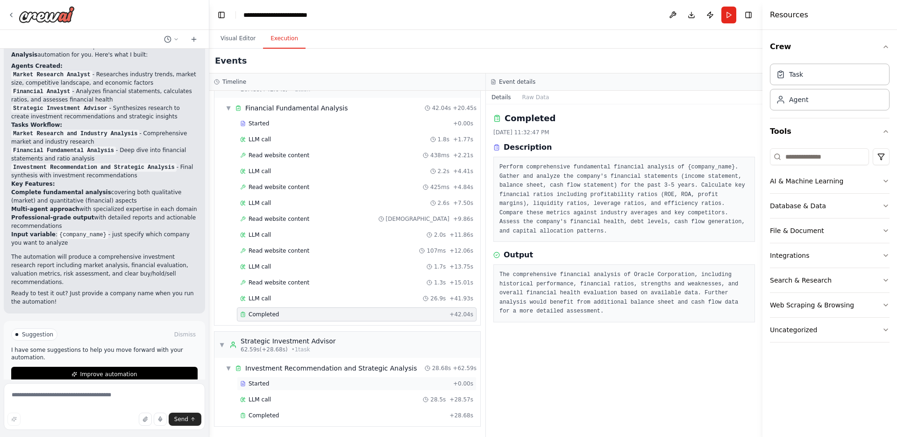
click at [287, 385] on div "Started" at bounding box center [344, 383] width 209 height 7
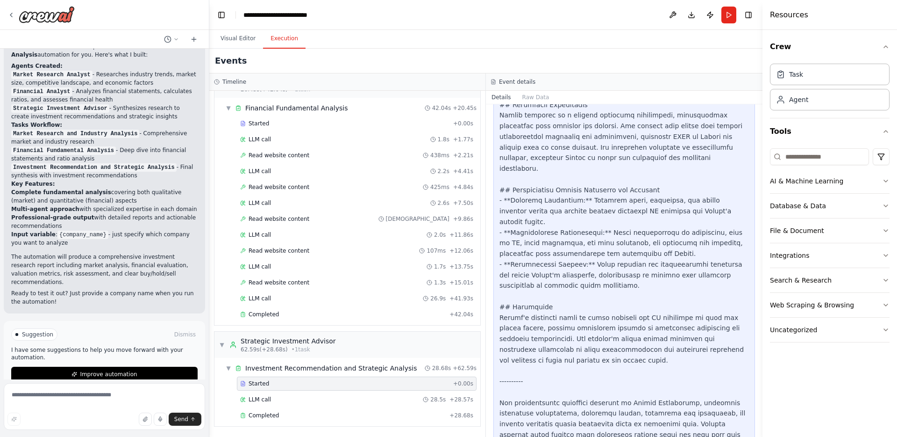
scroll to position [795, 0]
click at [354, 396] on div "LLM call 28.5s + 28.57s" at bounding box center [356, 398] width 233 height 7
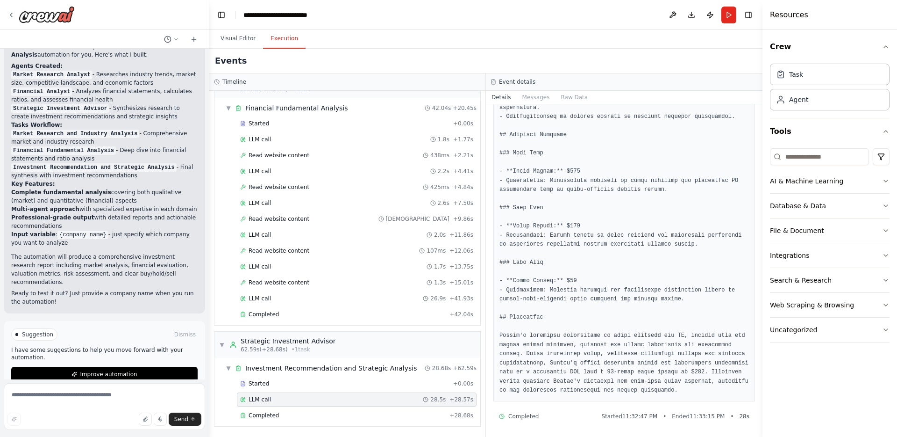
scroll to position [927, 0]
click at [299, 412] on div "Completed" at bounding box center [343, 414] width 206 height 7
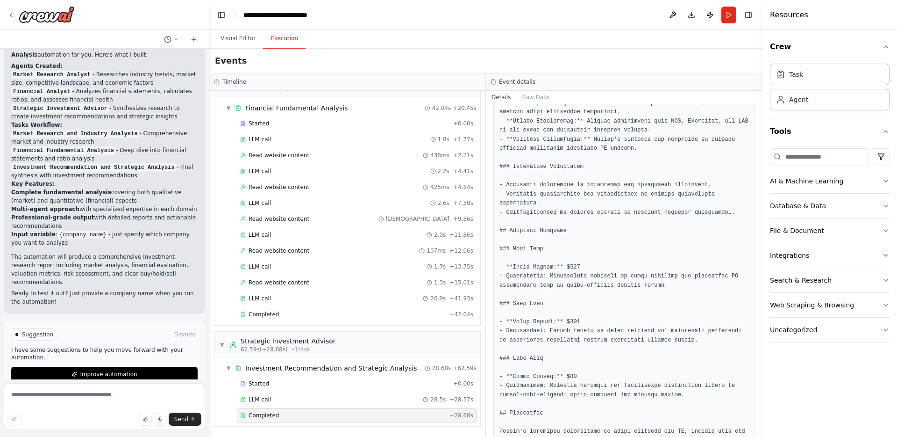
scroll to position [967, 0]
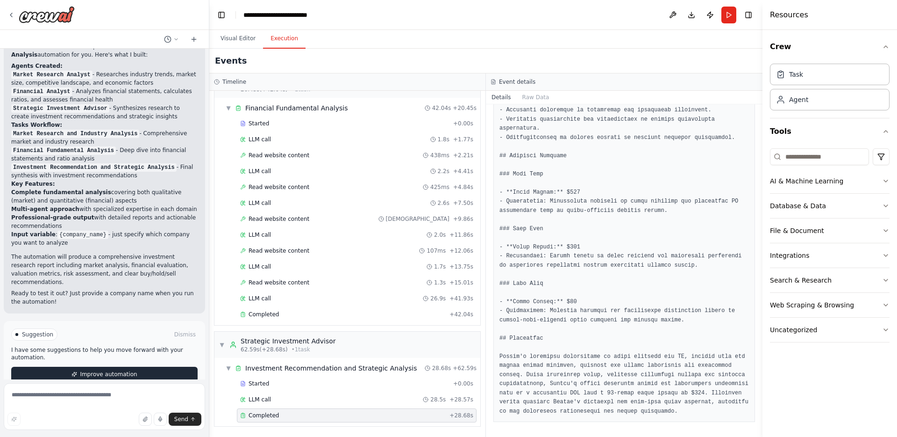
click at [88, 370] on span "Improve automation" at bounding box center [108, 373] width 57 height 7
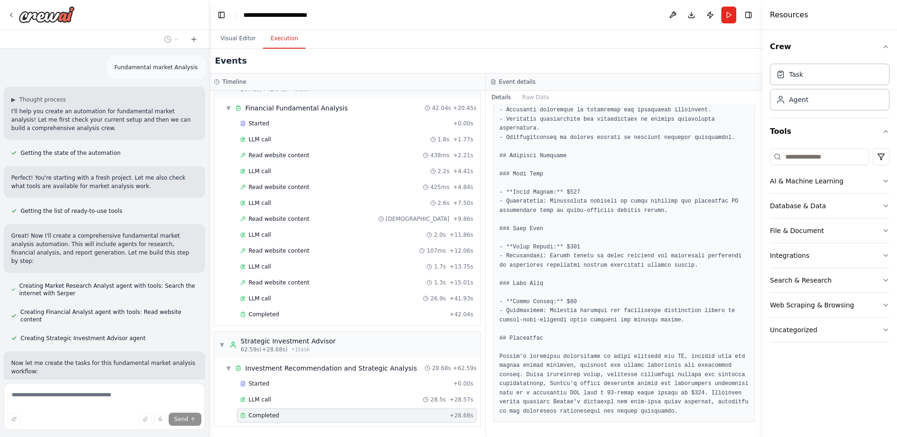
scroll to position [0, 0]
click at [223, 15] on button "Toggle Left Sidebar" at bounding box center [221, 14] width 13 height 13
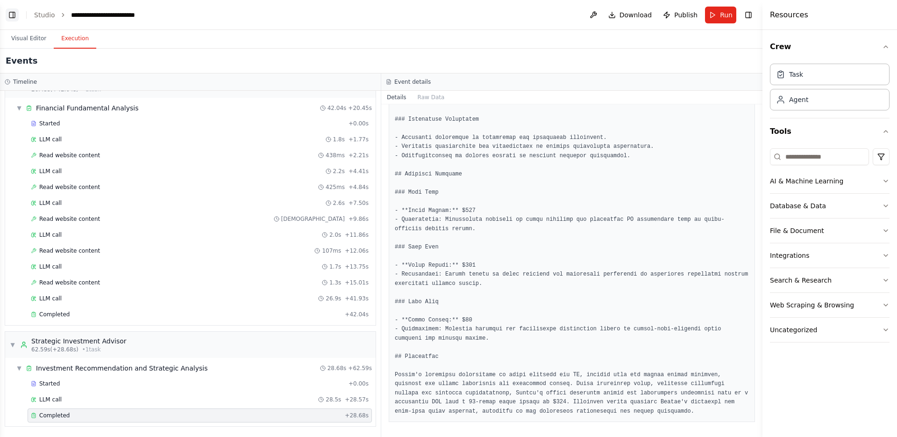
scroll to position [821, 0]
click at [12, 19] on button "Toggle Left Sidebar" at bounding box center [12, 14] width 13 height 13
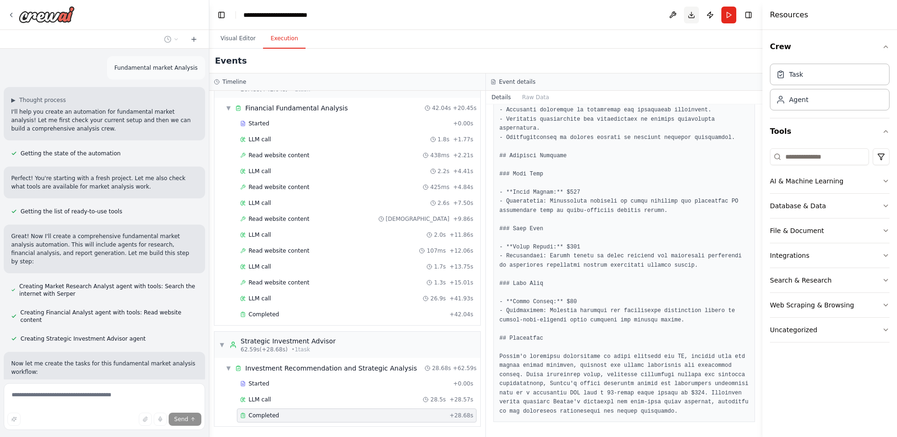
click at [690, 16] on button "Download" at bounding box center [691, 15] width 15 height 17
click at [798, 100] on div "Agent" at bounding box center [798, 98] width 19 height 9
click at [711, 18] on button "Publish" at bounding box center [710, 15] width 15 height 17
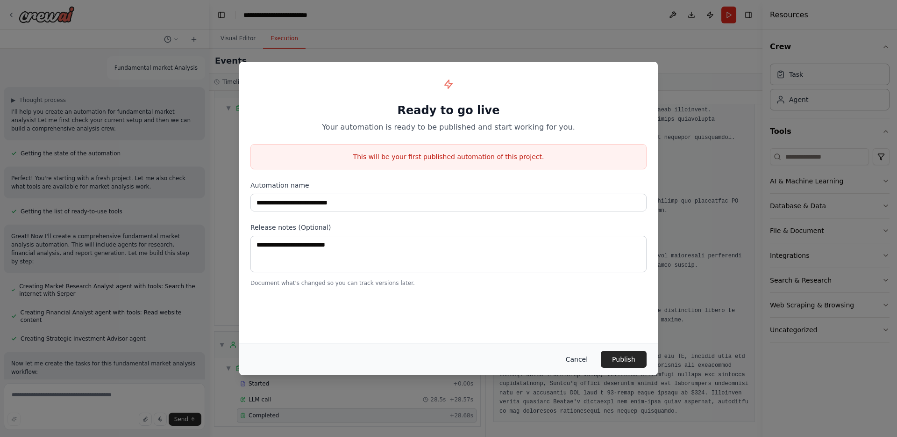
click at [581, 357] on button "Cancel" at bounding box center [577, 359] width 37 height 17
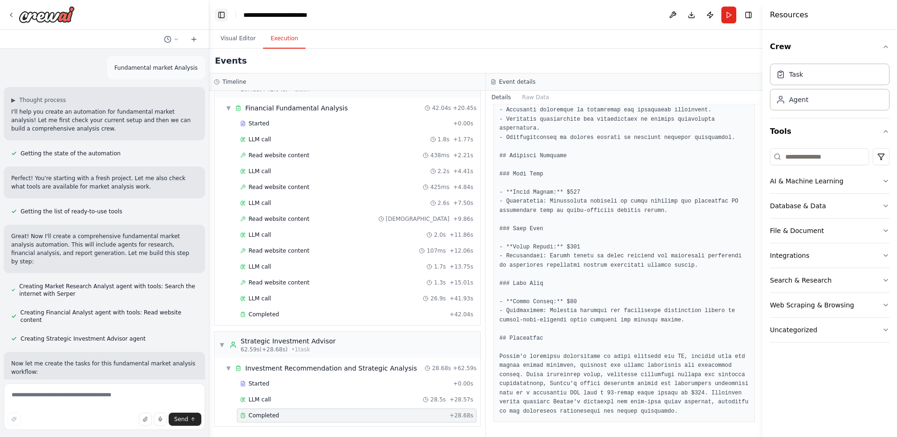
click at [221, 14] on button "Toggle Left Sidebar" at bounding box center [221, 14] width 13 height 13
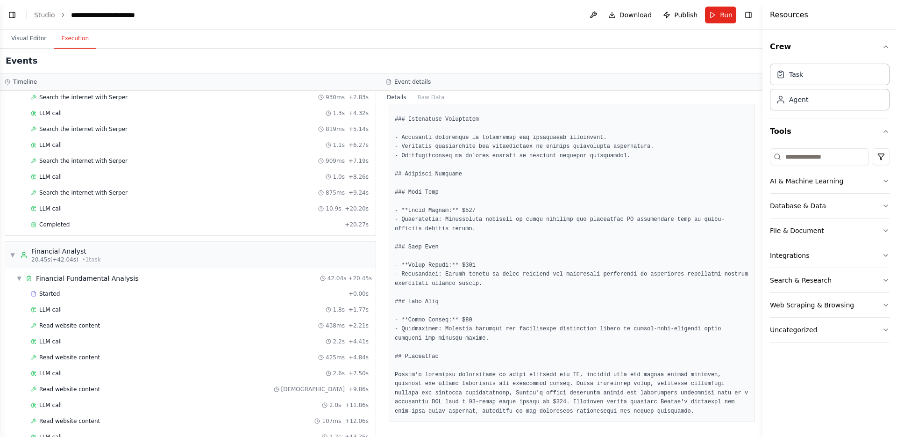
scroll to position [0, 0]
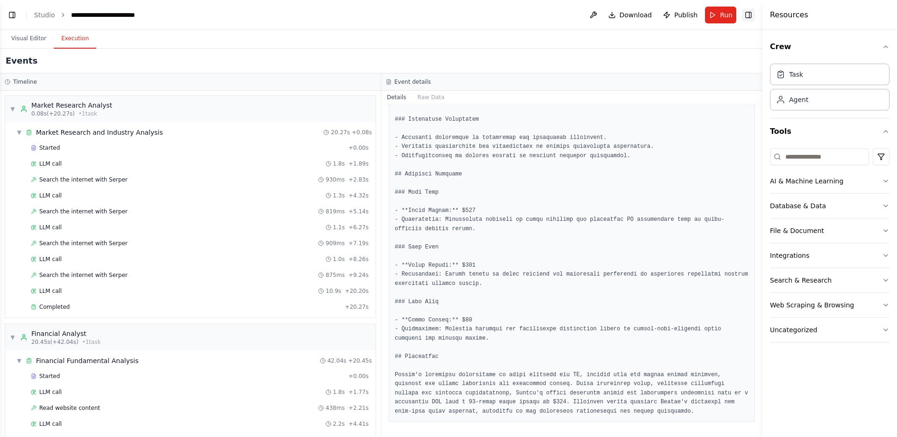
click at [749, 15] on button "Toggle Right Sidebar" at bounding box center [748, 14] width 13 height 13
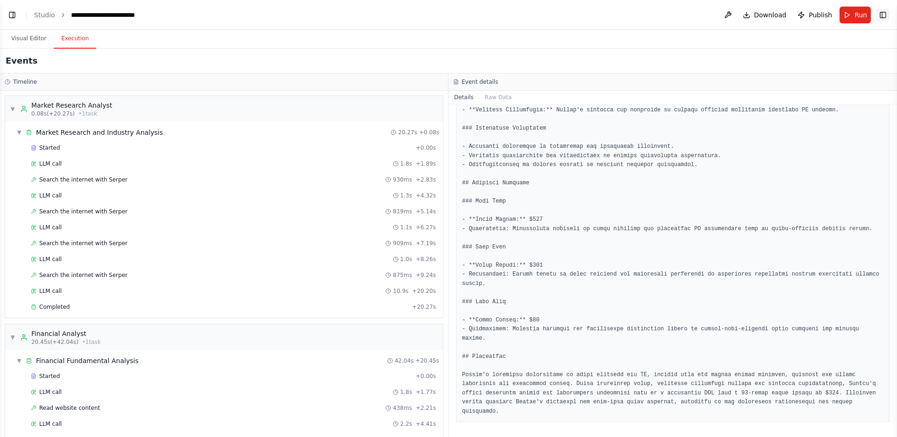
scroll to position [739, 0]
click at [881, 16] on button "Toggle Right Sidebar" at bounding box center [883, 14] width 13 height 13
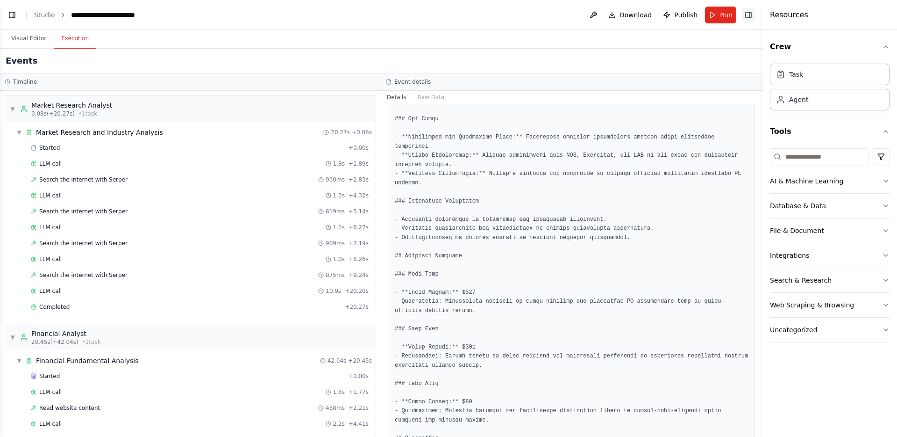
scroll to position [821, 0]
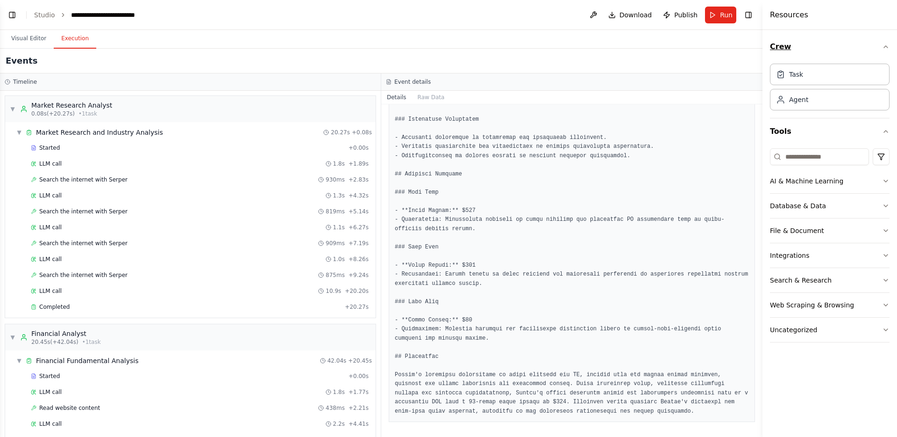
click at [883, 48] on icon "button" at bounding box center [885, 46] width 7 height 7
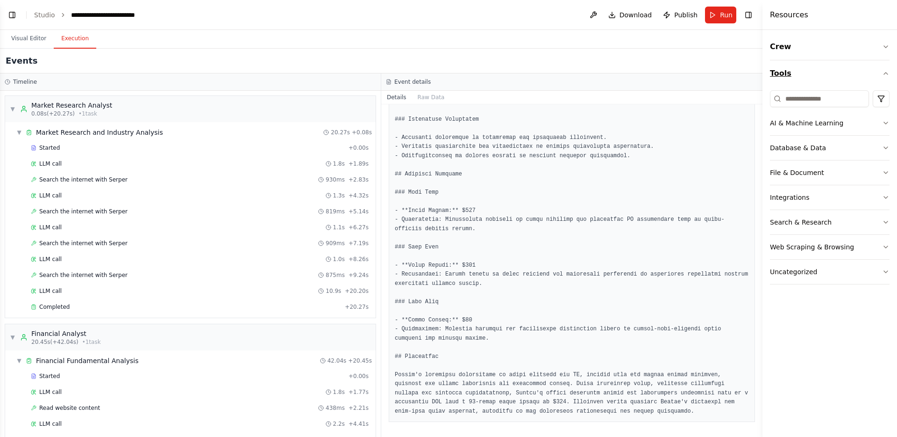
click at [883, 72] on icon "button" at bounding box center [885, 73] width 7 height 7
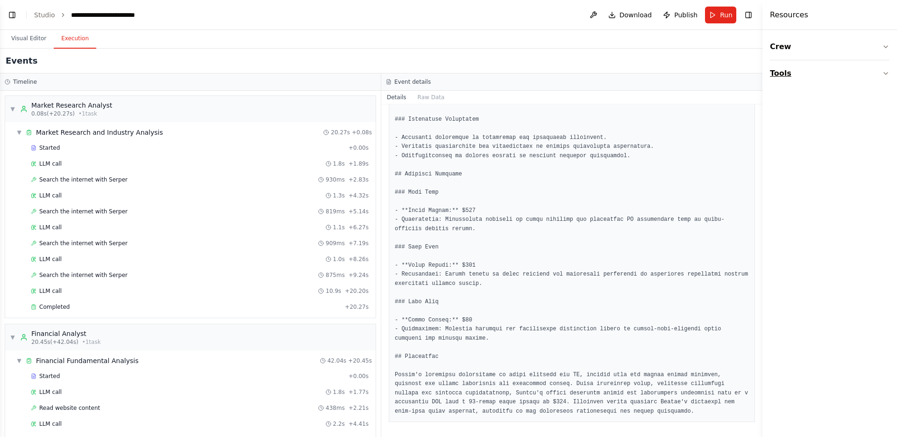
click at [883, 72] on icon "button" at bounding box center [885, 73] width 7 height 7
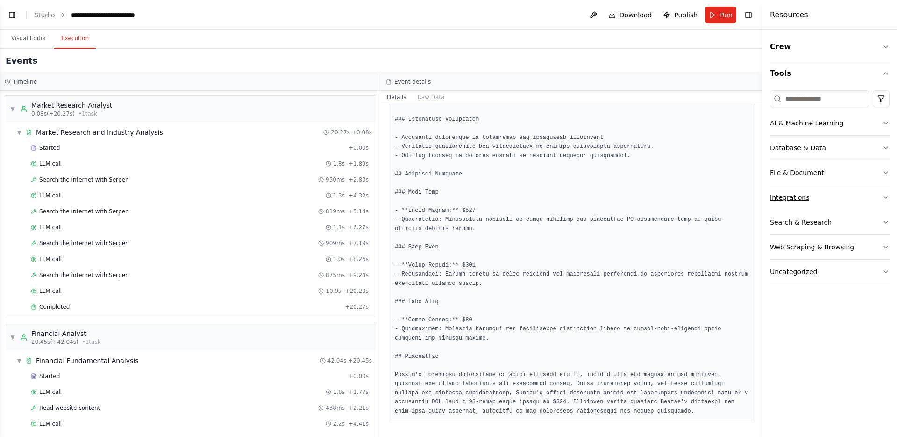
click at [884, 199] on icon "button" at bounding box center [885, 197] width 7 height 7
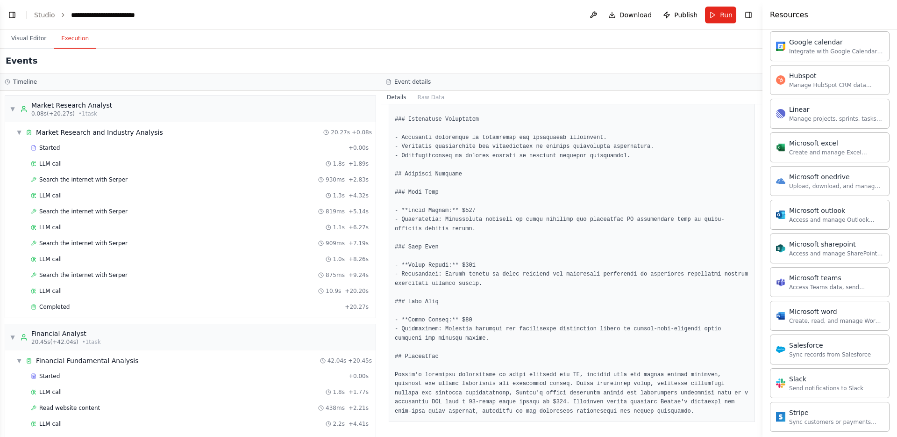
scroll to position [409, 0]
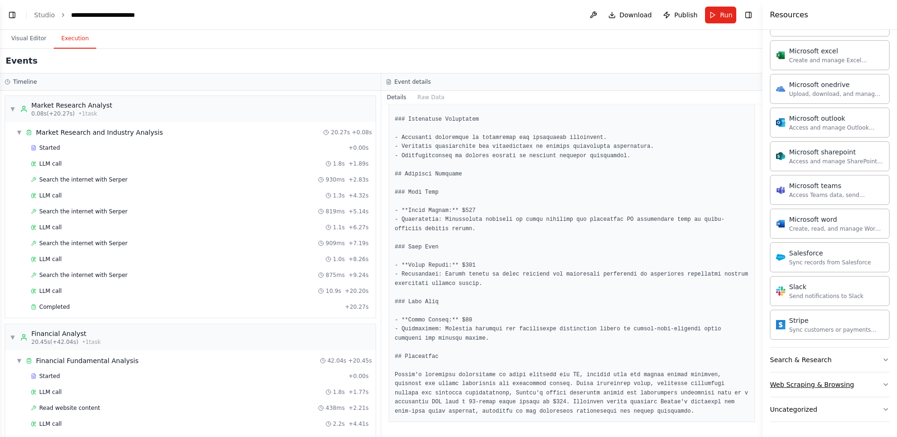
click at [799, 387] on div "Web Scraping & Browsing" at bounding box center [812, 384] width 84 height 9
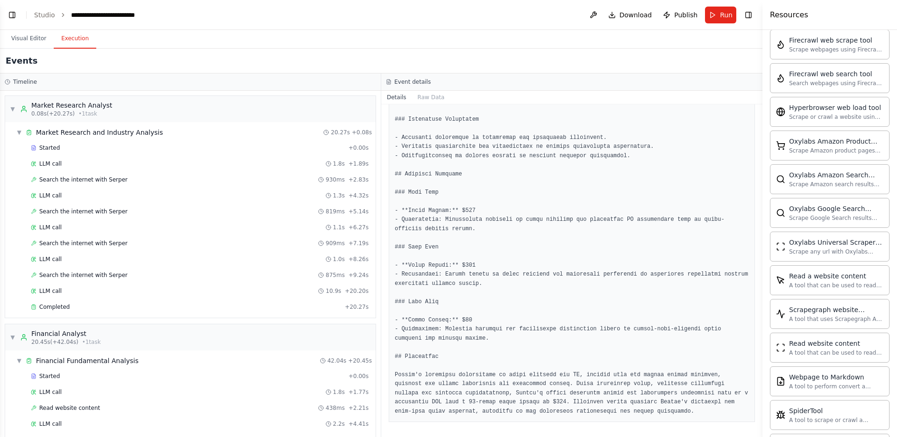
scroll to position [921, 0]
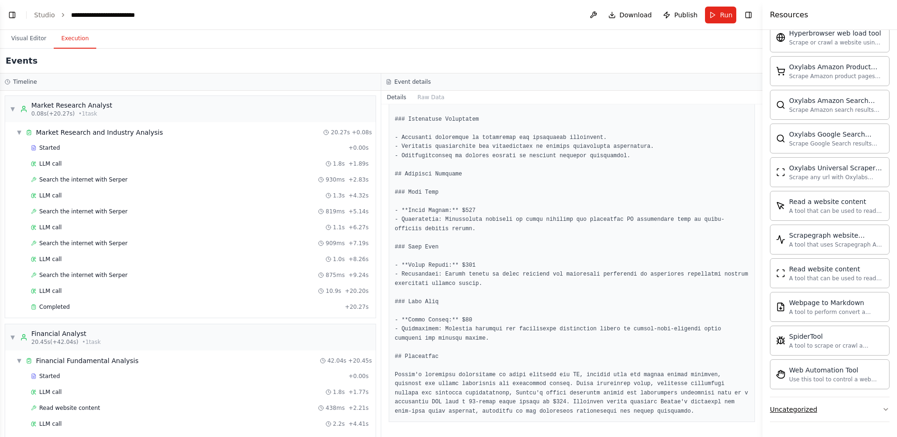
click at [882, 408] on icon "button" at bounding box center [885, 408] width 7 height 7
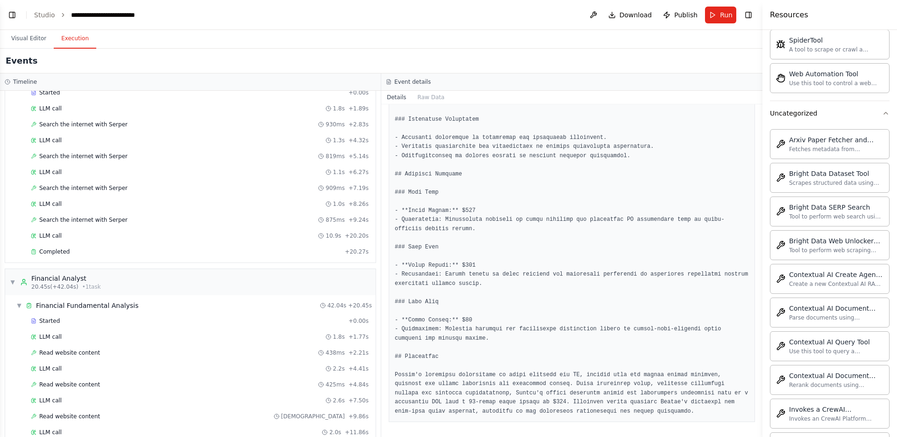
scroll to position [34, 0]
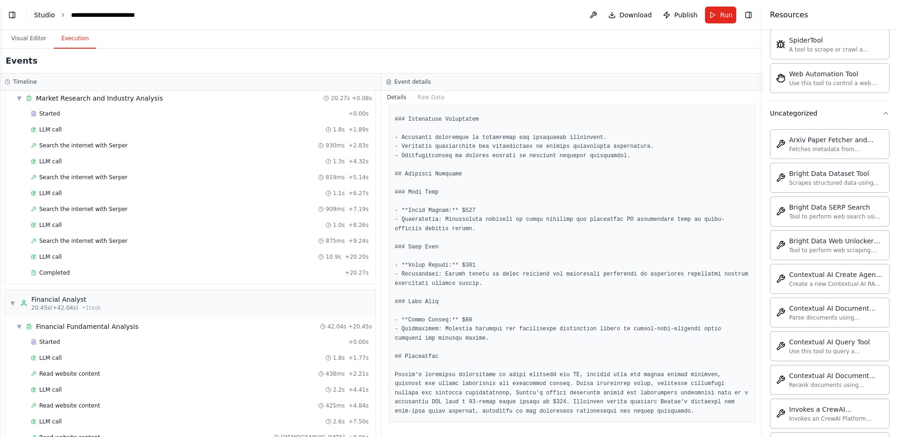
click at [40, 13] on link "Studio" at bounding box center [44, 14] width 21 height 7
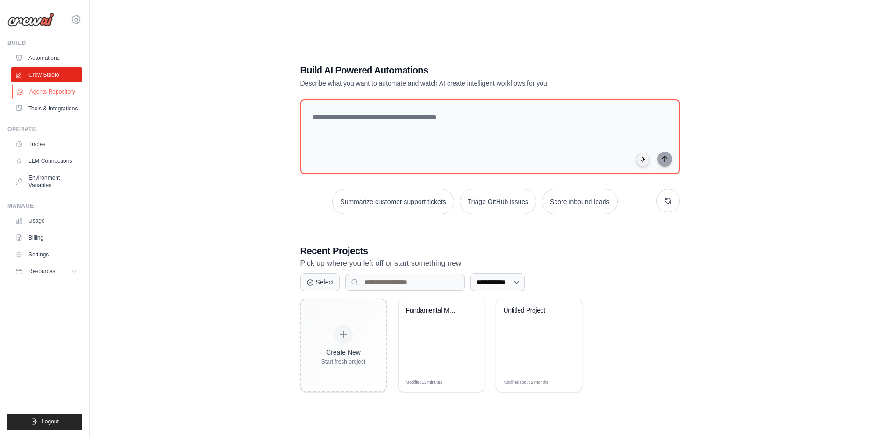
click at [45, 93] on link "Agents Repository" at bounding box center [47, 91] width 71 height 15
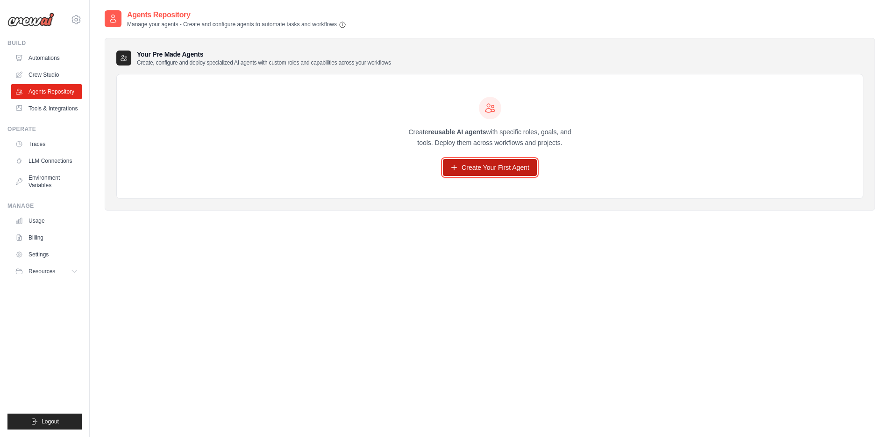
click at [491, 170] on link "Create Your First Agent" at bounding box center [490, 167] width 94 height 17
click at [57, 108] on link "Tools & Integrations" at bounding box center [47, 108] width 71 height 15
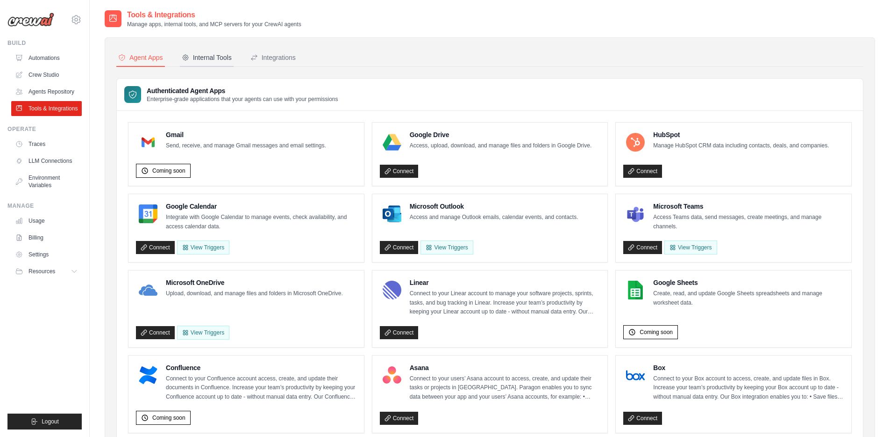
click at [219, 53] on div "Internal Tools" at bounding box center [207, 57] width 50 height 9
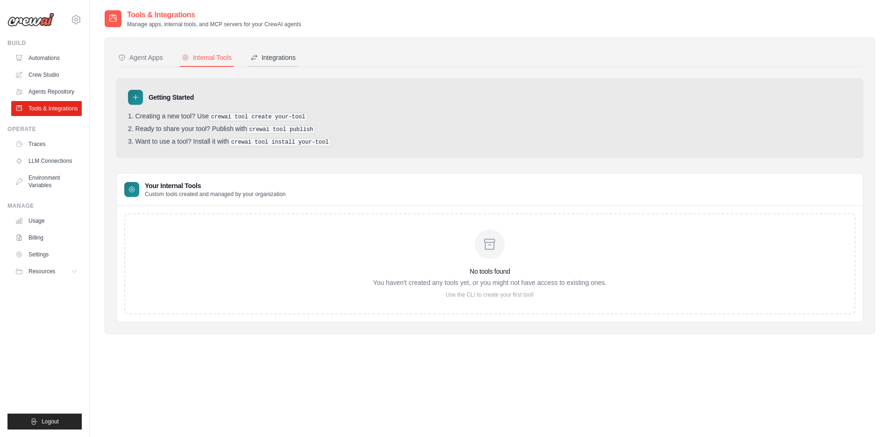
click at [283, 59] on div "Integrations" at bounding box center [273, 57] width 45 height 9
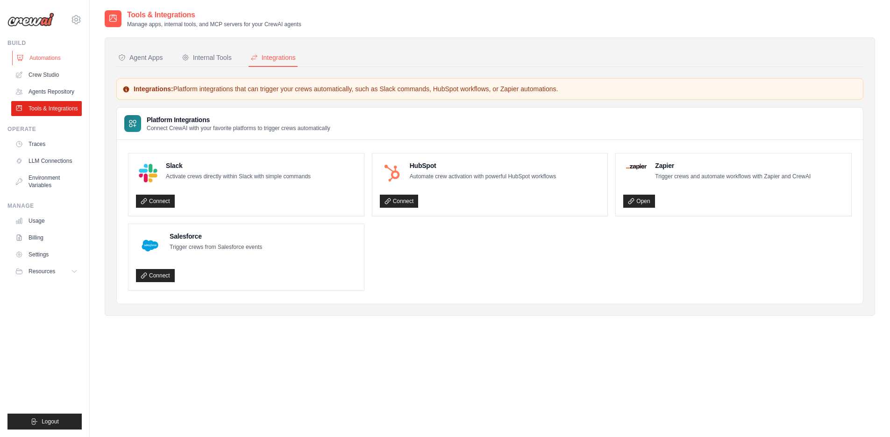
click at [40, 59] on link "Automations" at bounding box center [47, 57] width 71 height 15
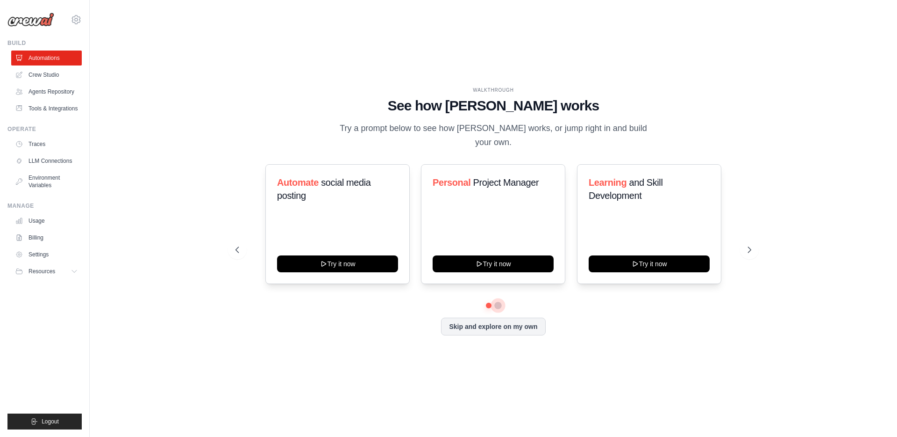
click at [497, 301] on button at bounding box center [498, 304] width 7 height 7
click at [490, 302] on button at bounding box center [489, 305] width 7 height 7
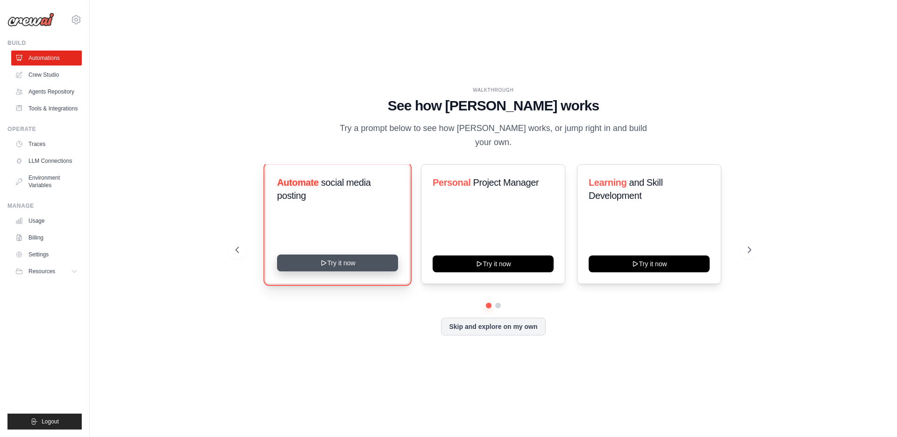
click at [343, 254] on button "Try it now" at bounding box center [337, 262] width 121 height 17
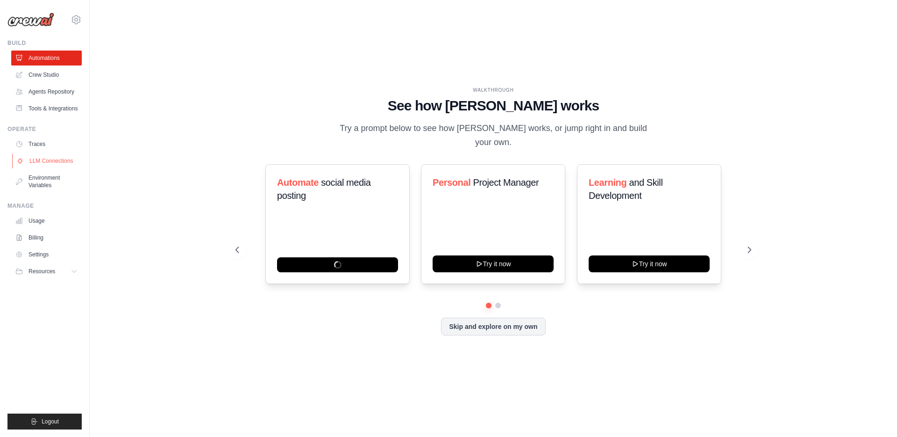
click at [51, 160] on link "LLM Connections" at bounding box center [47, 160] width 71 height 15
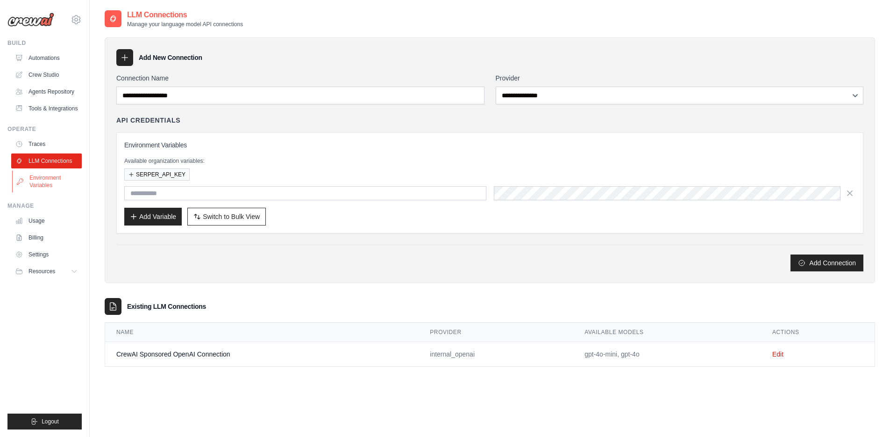
click at [48, 178] on link "Environment Variables" at bounding box center [47, 181] width 71 height 22
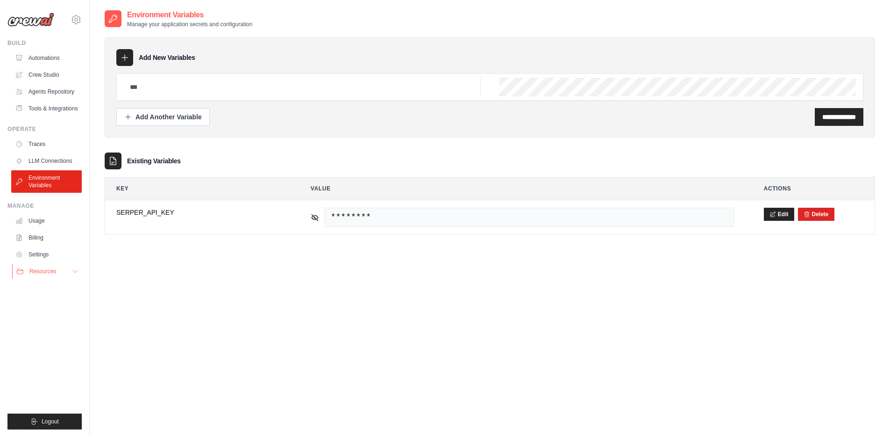
click at [70, 270] on button "Resources" at bounding box center [47, 271] width 71 height 15
click at [60, 287] on span "Documentation" at bounding box center [52, 286] width 38 height 7
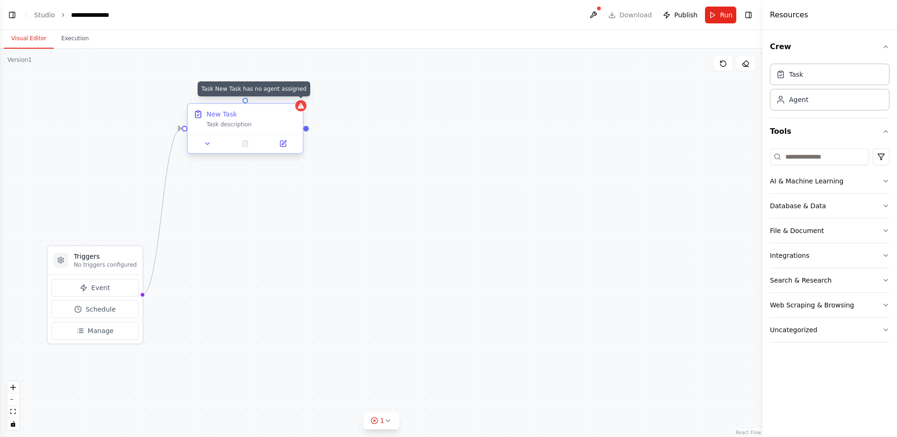
scroll to position [244, 0]
click at [301, 108] on div "New Task Task description" at bounding box center [245, 119] width 115 height 30
click at [260, 115] on div "New Task" at bounding box center [252, 113] width 91 height 9
click at [280, 144] on icon at bounding box center [283, 143] width 7 height 7
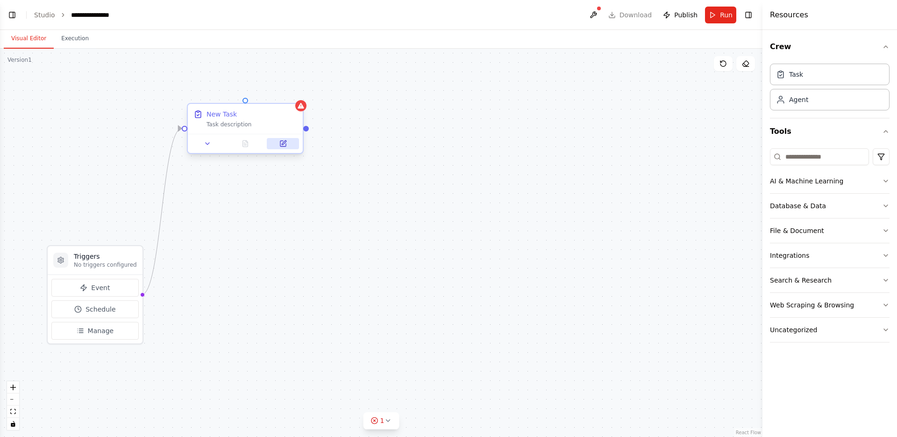
scroll to position [302, 0]
click at [238, 121] on div "Task description" at bounding box center [252, 124] width 91 height 7
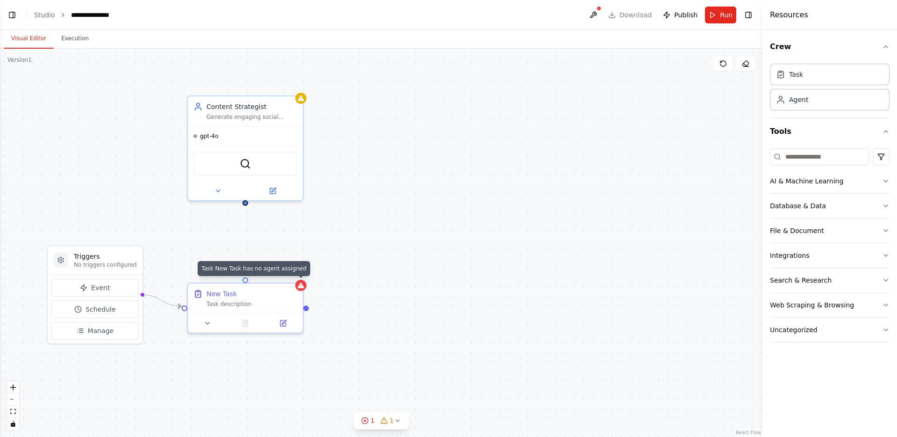
scroll to position [393, 0]
click at [219, 189] on icon at bounding box center [218, 188] width 7 height 7
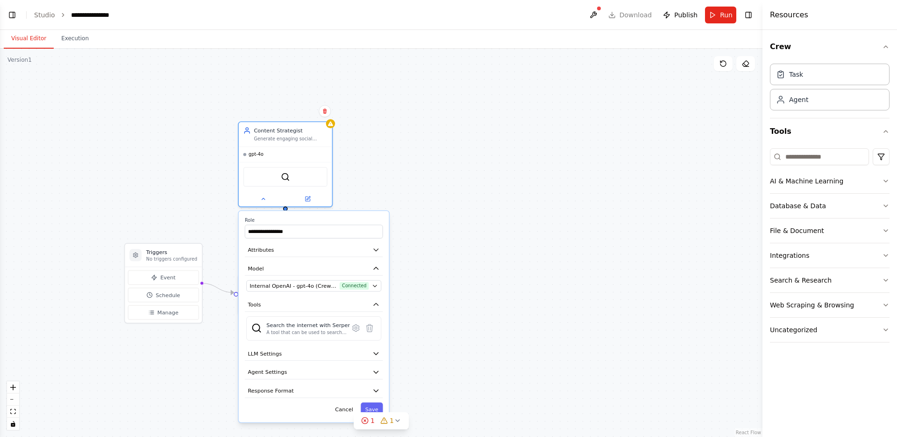
scroll to position [442, 0]
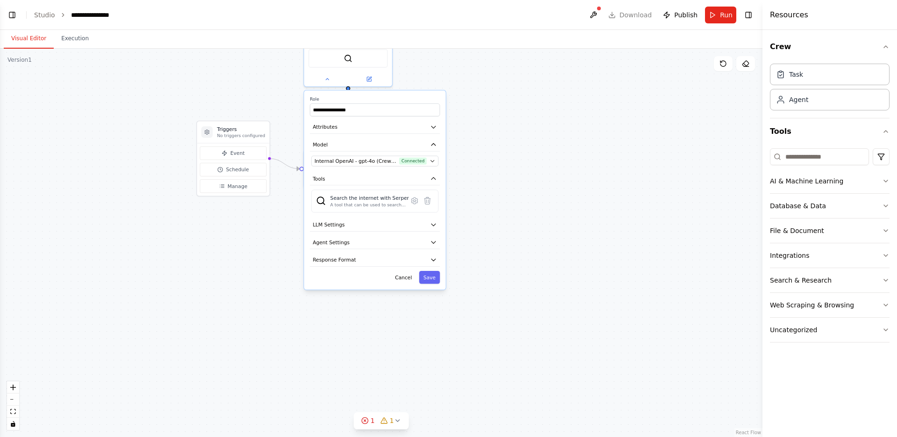
drag, startPoint x: 509, startPoint y: 223, endPoint x: 551, endPoint y: 99, distance: 131.8
click at [551, 99] on div "**********" at bounding box center [381, 243] width 763 height 388
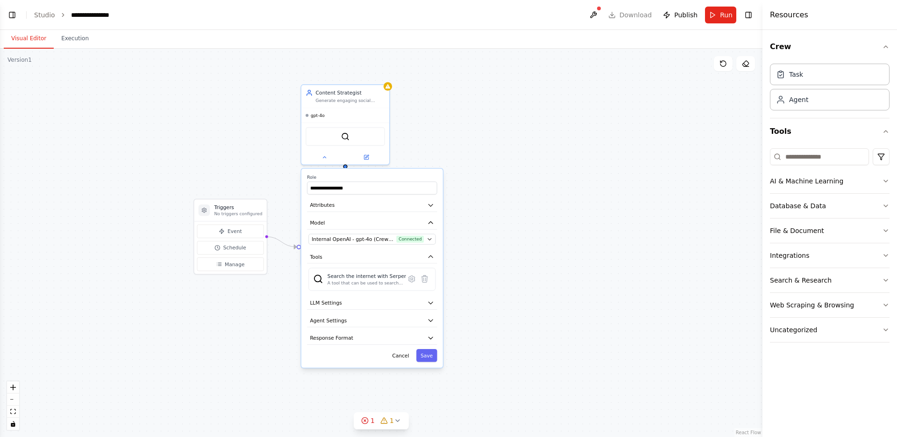
scroll to position [492, 0]
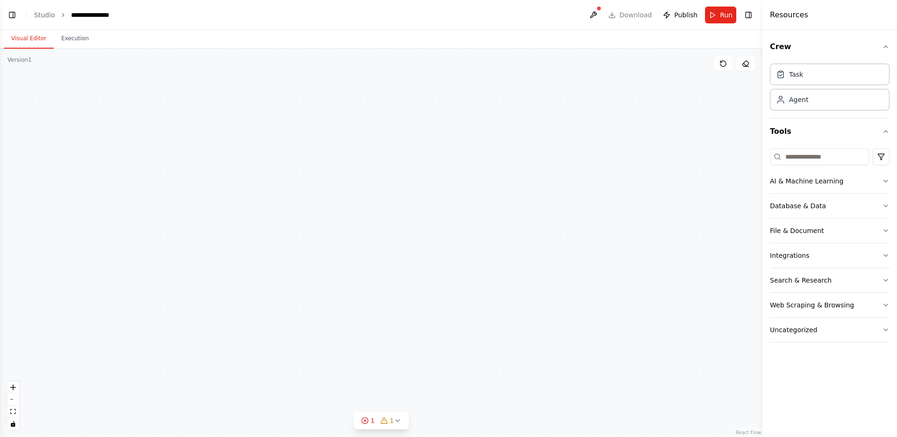
drag, startPoint x: 539, startPoint y: 161, endPoint x: 536, endPoint y: 241, distance: 80.0
click at [536, 241] on div "**********" at bounding box center [381, 243] width 763 height 388
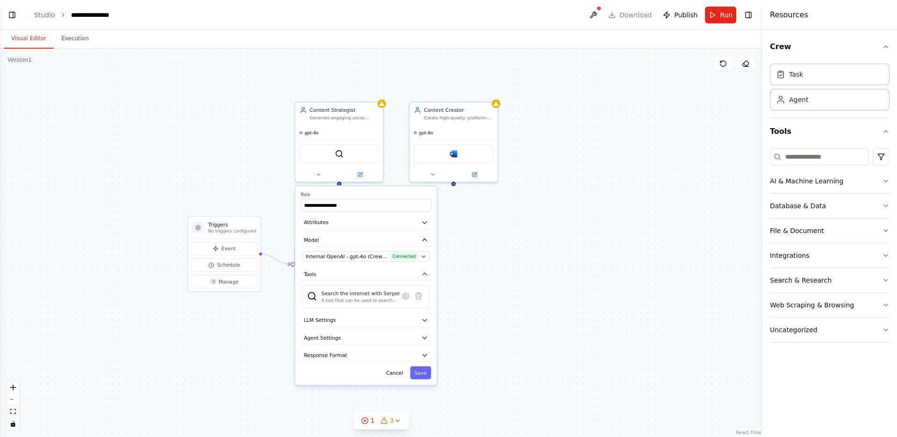
drag, startPoint x: 616, startPoint y: 183, endPoint x: 610, endPoint y: 199, distance: 16.4
click at [610, 199] on div "**********" at bounding box center [381, 243] width 763 height 388
click at [494, 104] on icon at bounding box center [496, 102] width 5 height 4
click at [492, 92] on icon at bounding box center [490, 91] width 4 height 5
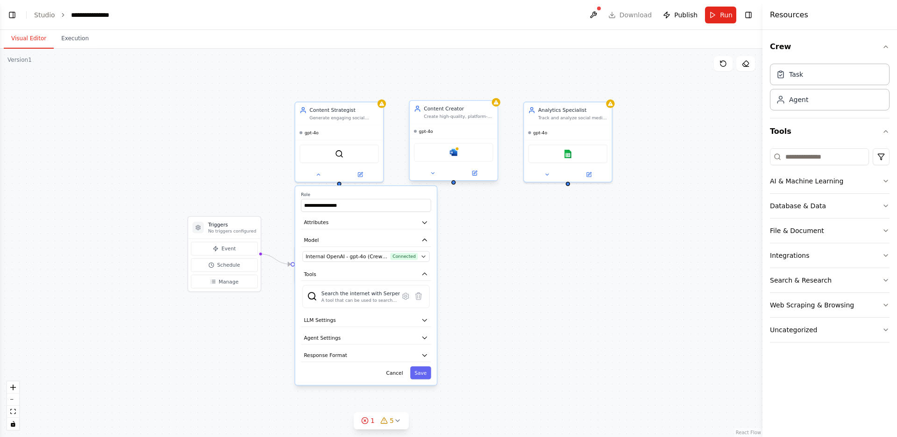
click at [478, 115] on div "Create high-quality, platform-specific social media content including posts, ca…" at bounding box center [458, 117] width 69 height 6
click at [492, 92] on icon at bounding box center [491, 91] width 6 height 6
click at [464, 91] on button "Confirm" at bounding box center [463, 91] width 33 height 11
click at [587, 110] on div "Scheduling Manager" at bounding box center [572, 108] width 69 height 7
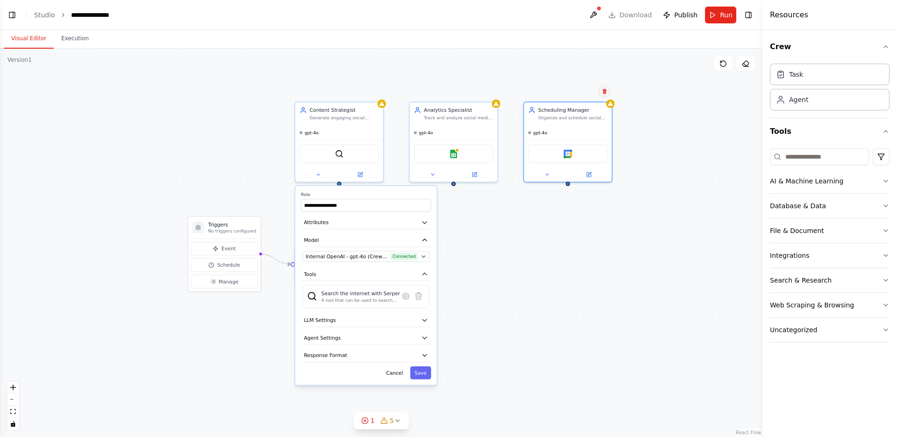
click at [607, 93] on icon at bounding box center [605, 91] width 6 height 6
click at [576, 92] on button "Confirm" at bounding box center [578, 91] width 33 height 11
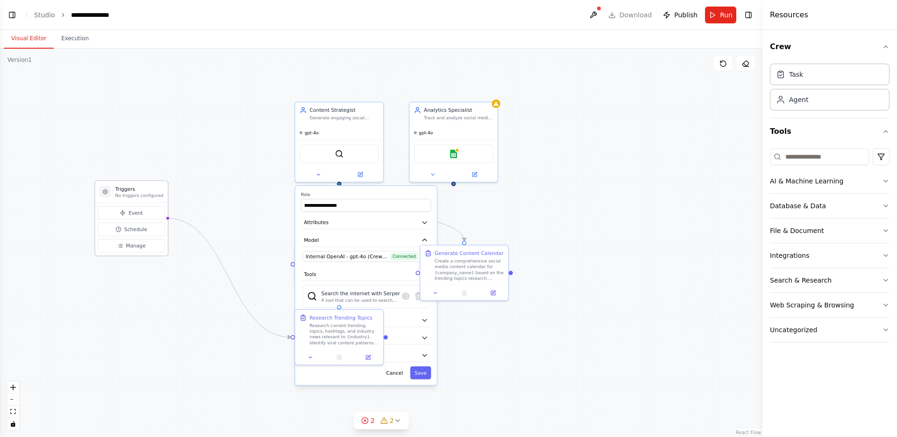
drag, startPoint x: 219, startPoint y: 222, endPoint x: 123, endPoint y: 185, distance: 103.3
click at [123, 185] on h3 "Triggers" at bounding box center [139, 188] width 48 height 7
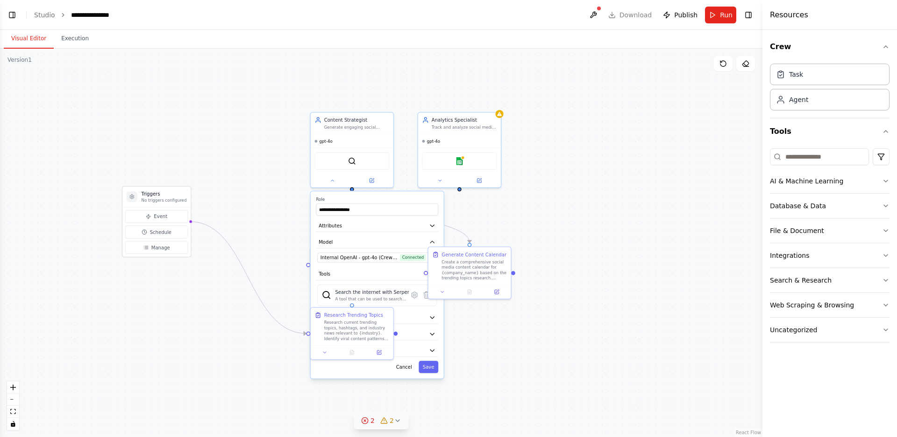
click at [364, 418] on icon at bounding box center [364, 419] width 7 height 7
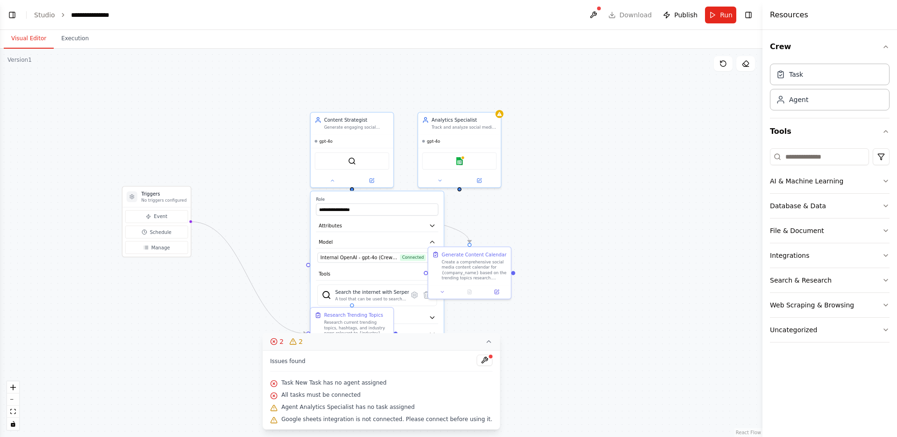
scroll to position [616, 0]
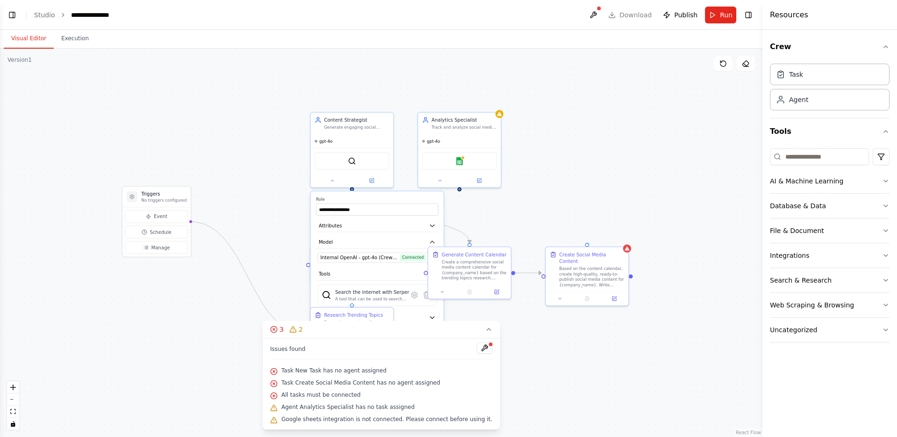
click at [650, 319] on div ".deletable-edge-delete-btn { width: 20px; height: 20px; border: 0px solid #ffff…" at bounding box center [381, 243] width 763 height 388
click at [619, 253] on div "Create Social Media Content" at bounding box center [591, 257] width 65 height 14
click at [623, 237] on icon at bounding box center [622, 237] width 6 height 6
click at [602, 238] on button "Confirm" at bounding box center [594, 236] width 33 height 11
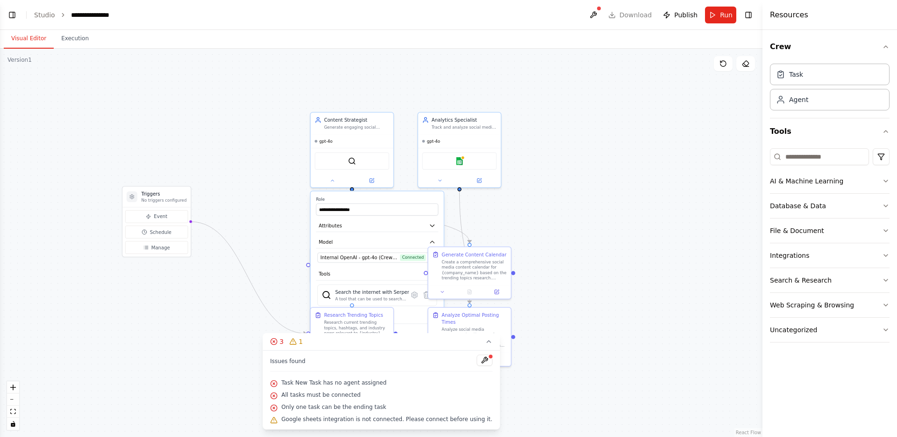
drag, startPoint x: 379, startPoint y: 345, endPoint x: 511, endPoint y: 178, distance: 214.0
click at [512, 177] on div "Version 1 Show Tools Hide Agents .deletable-edge-delete-btn { width: 20px; heig…" at bounding box center [381, 243] width 763 height 388
